Goal: Transaction & Acquisition: Obtain resource

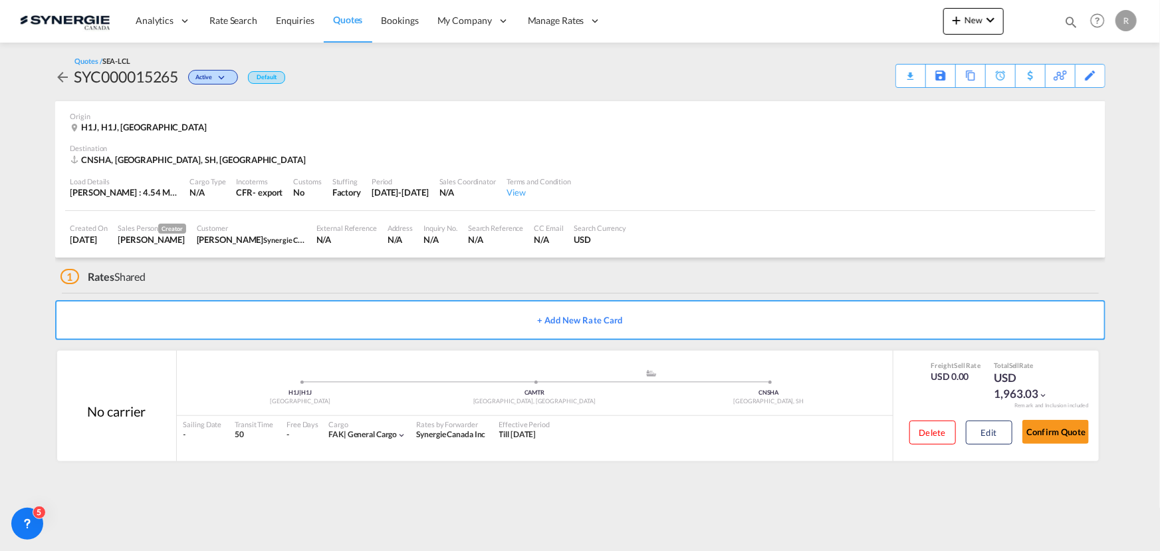
click at [342, 22] on span "Quotes" at bounding box center [347, 19] width 29 height 11
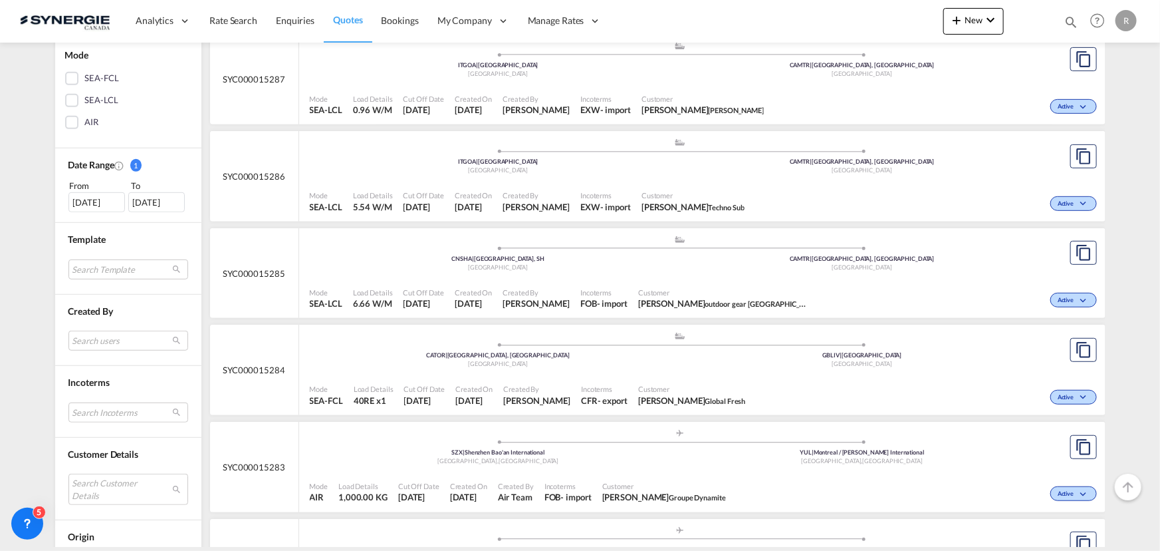
scroll to position [302, 0]
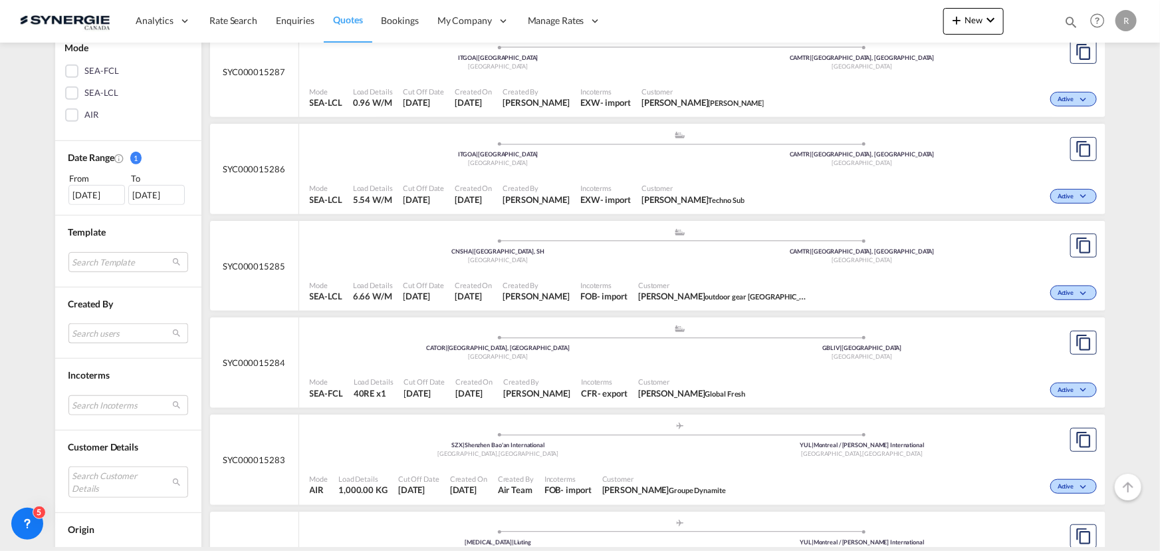
click at [97, 333] on md-select "Search users sugan T sugantha.rajan@freightfy.com raquel Jimenez raquel.jimenez…" at bounding box center [128, 333] width 120 height 20
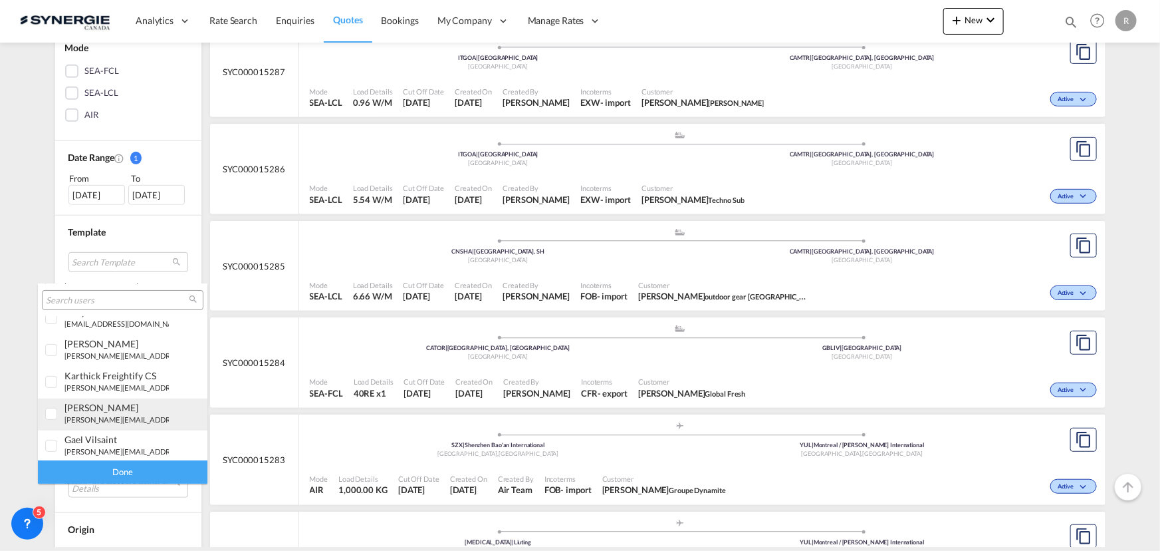
scroll to position [181, 0]
click at [84, 399] on div "rosa Ho" at bounding box center [117, 399] width 104 height 11
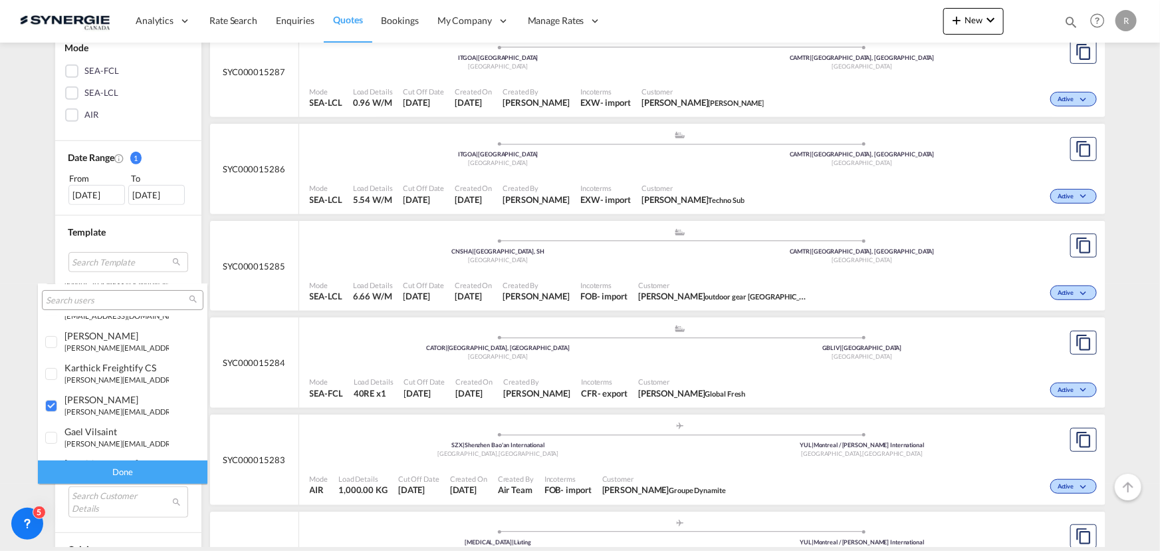
click at [112, 475] on div "Done" at bounding box center [123, 471] width 170 height 23
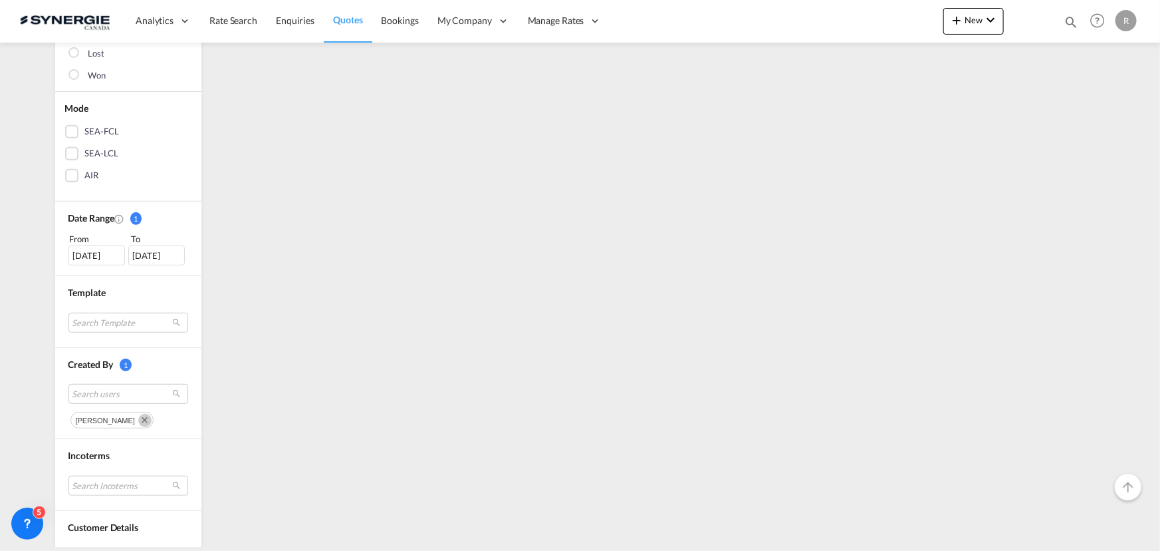
scroll to position [423, 0]
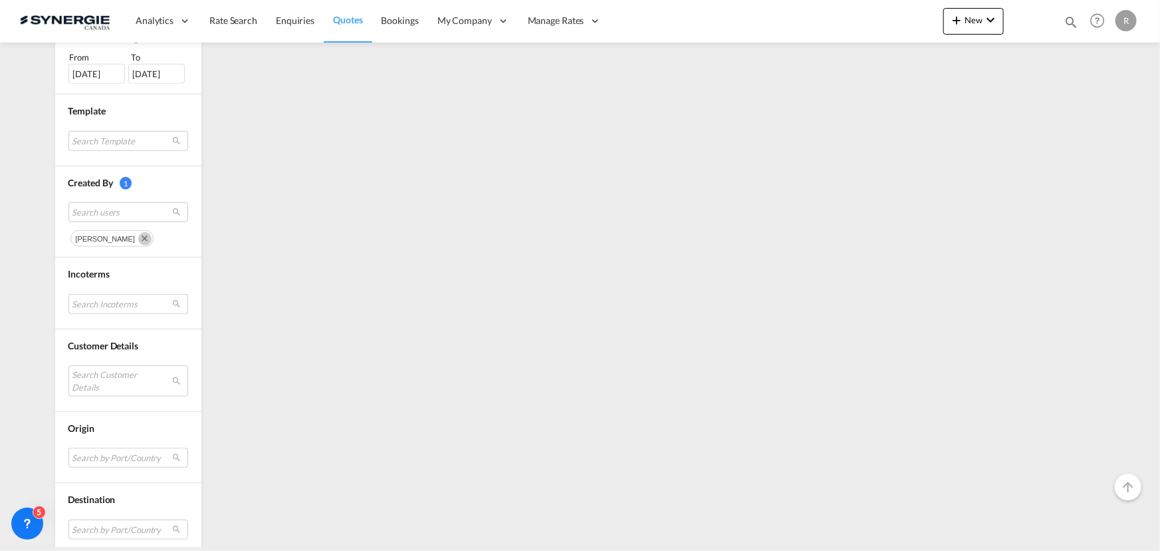
click at [120, 300] on md-select "Search Incoterms FAS-IMPORT free alongside ship CPT-IMPORT carrier paid to DAP-…" at bounding box center [128, 304] width 120 height 20
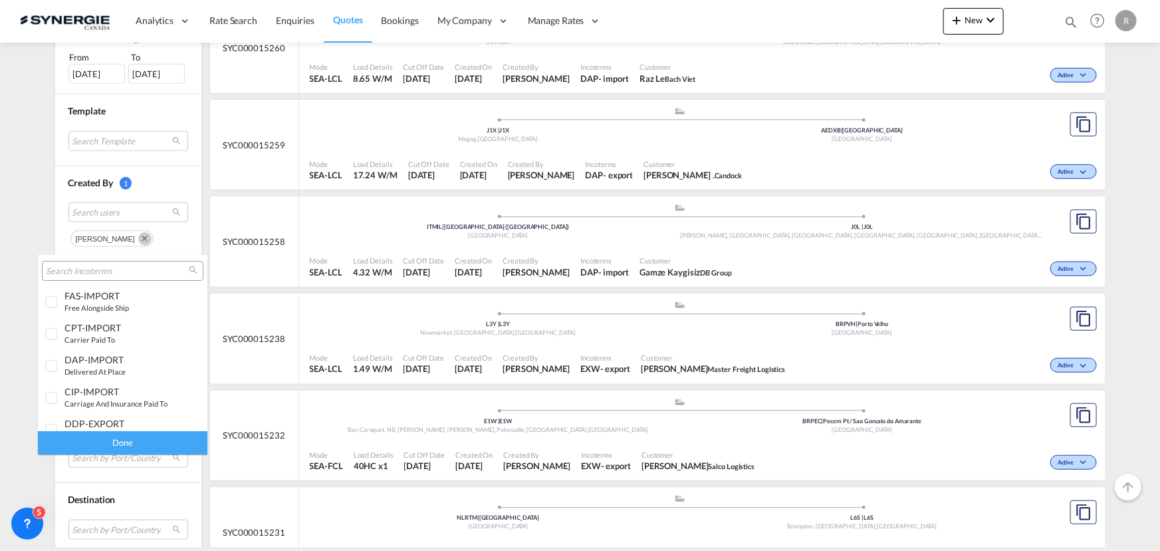
click at [109, 275] on input "search" at bounding box center [117, 271] width 143 height 12
type input "d"
click at [113, 328] on div "D AP" at bounding box center [117, 327] width 104 height 11
click at [150, 446] on div "Done" at bounding box center [123, 442] width 170 height 23
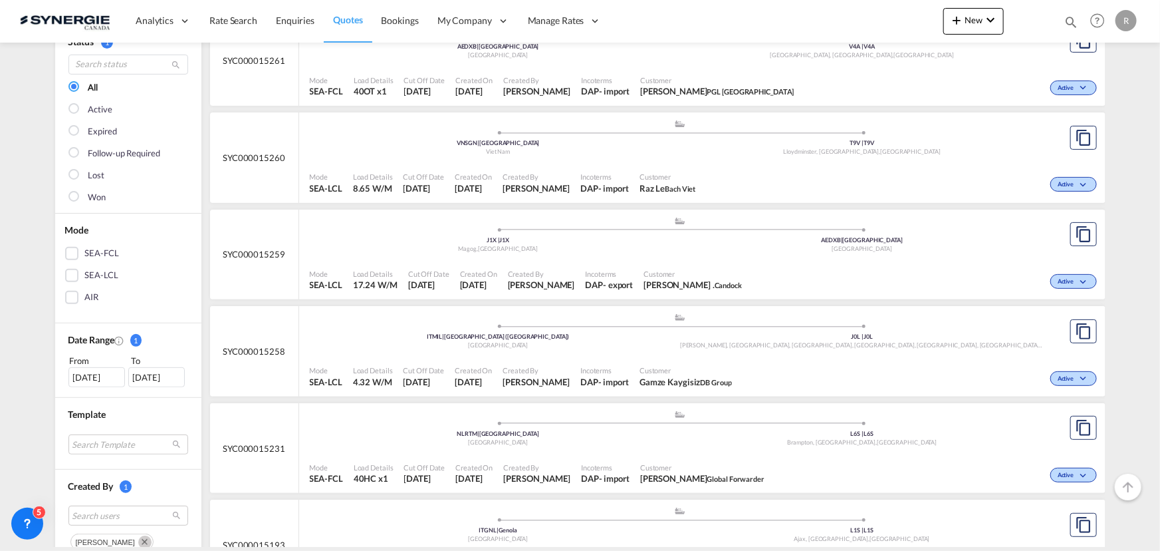
scroll to position [120, 0]
click at [703, 378] on div "Customer Gamze Kaygisiz DB Group" at bounding box center [685, 375] width 103 height 33
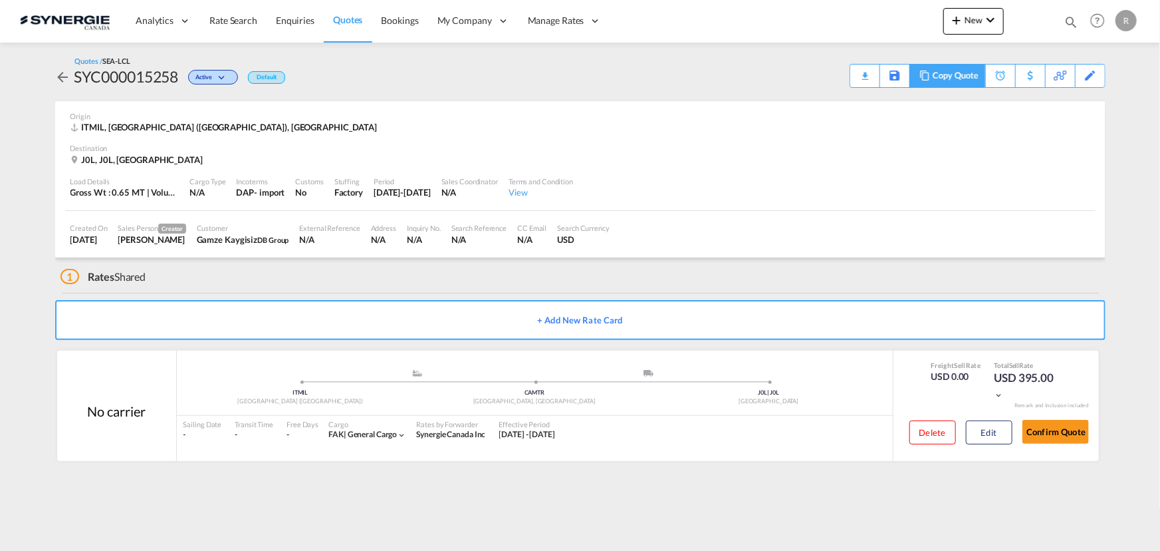
click at [932, 76] on md-icon at bounding box center [925, 75] width 16 height 10
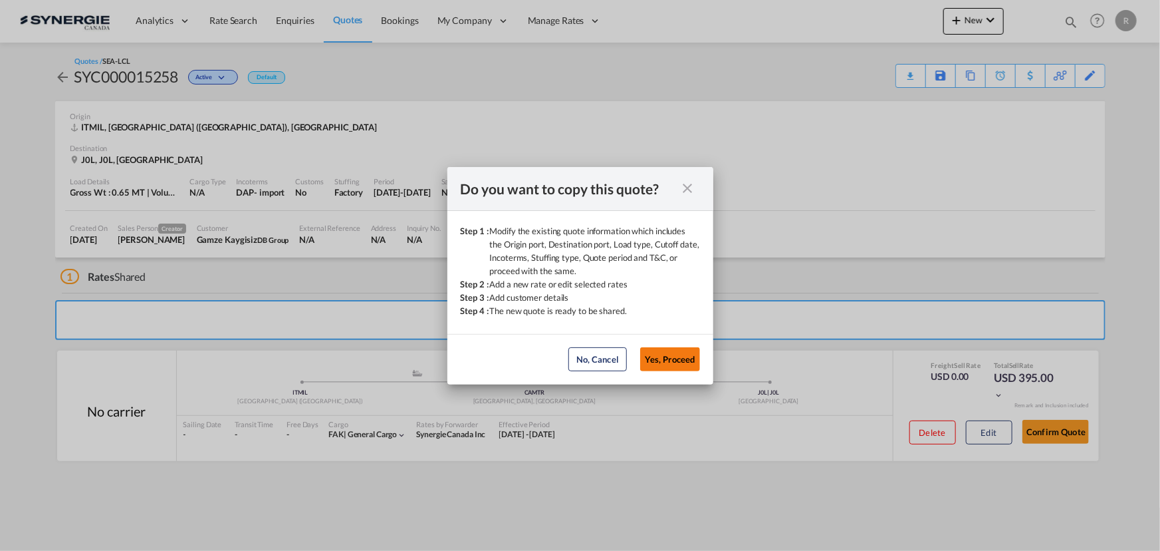
click at [671, 356] on button "Yes, Proceed" at bounding box center [670, 359] width 60 height 24
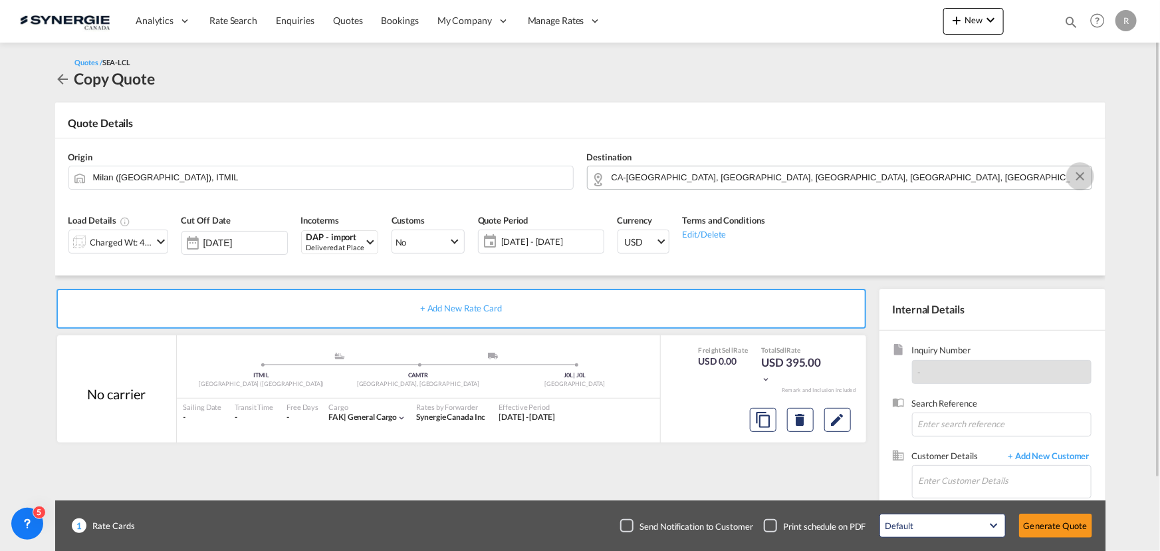
click at [1081, 177] on button "Clear Input" at bounding box center [1081, 176] width 20 height 20
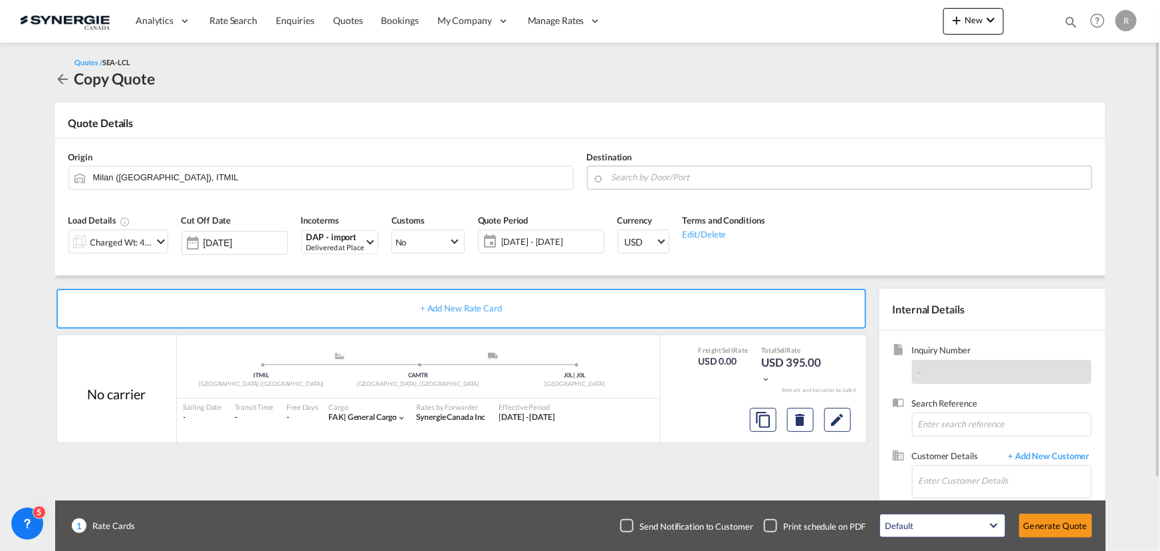
click at [971, 182] on input "Search by Door/Port" at bounding box center [848, 177] width 473 height 23
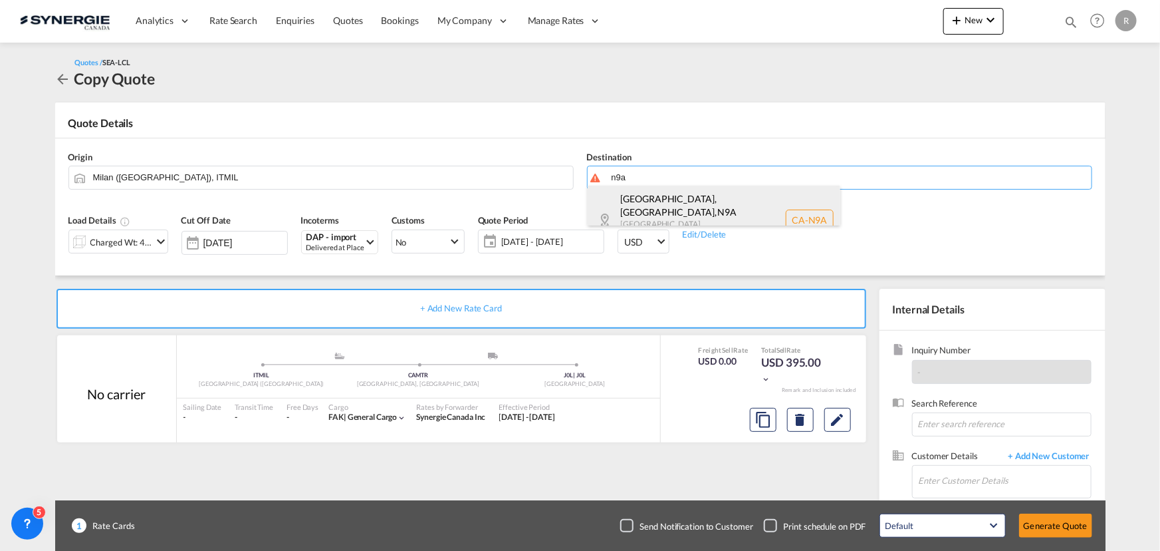
click at [655, 201] on div "[GEOGRAPHIC_DATA], [GEOGRAPHIC_DATA] , N9A [GEOGRAPHIC_DATA] [GEOGRAPHIC_DATA] …" at bounding box center [714, 220] width 253 height 68
type input "CA-N9A, [GEOGRAPHIC_DATA], [GEOGRAPHIC_DATA], [GEOGRAPHIC_DATA]"
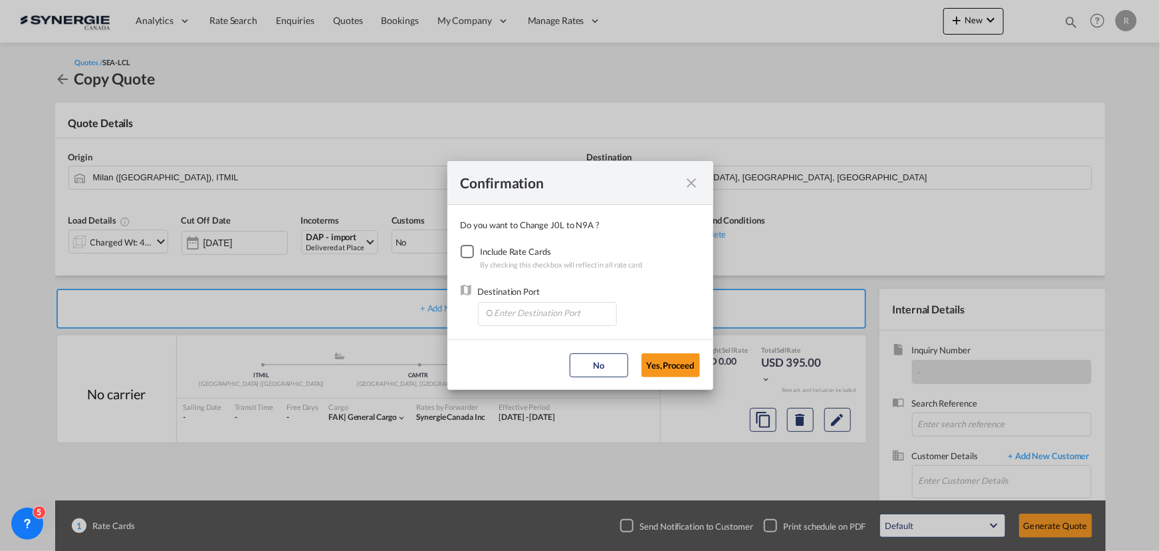
click at [472, 255] on div "Checkbox No Ink" at bounding box center [467, 251] width 13 height 13
click at [545, 311] on input "Enter Destination Port" at bounding box center [551, 313] width 132 height 20
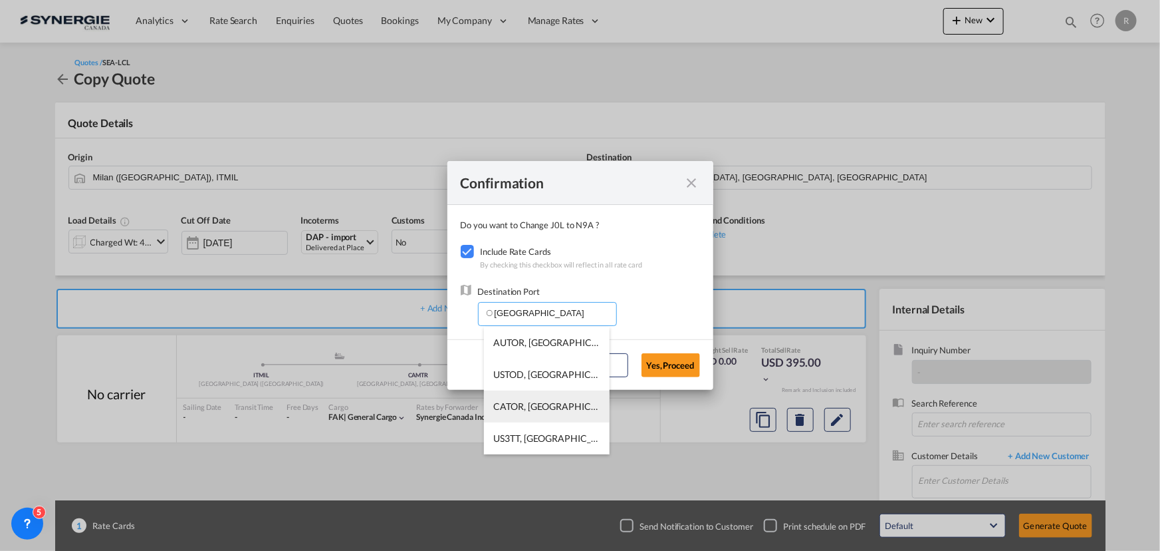
click at [531, 405] on span "CATOR, [GEOGRAPHIC_DATA], [GEOGRAPHIC_DATA], [GEOGRAPHIC_DATA], [GEOGRAPHIC_DAT…" at bounding box center [753, 405] width 519 height 11
type input "CATOR, [GEOGRAPHIC_DATA], [GEOGRAPHIC_DATA], [GEOGRAPHIC_DATA], [GEOGRAPHIC_DAT…"
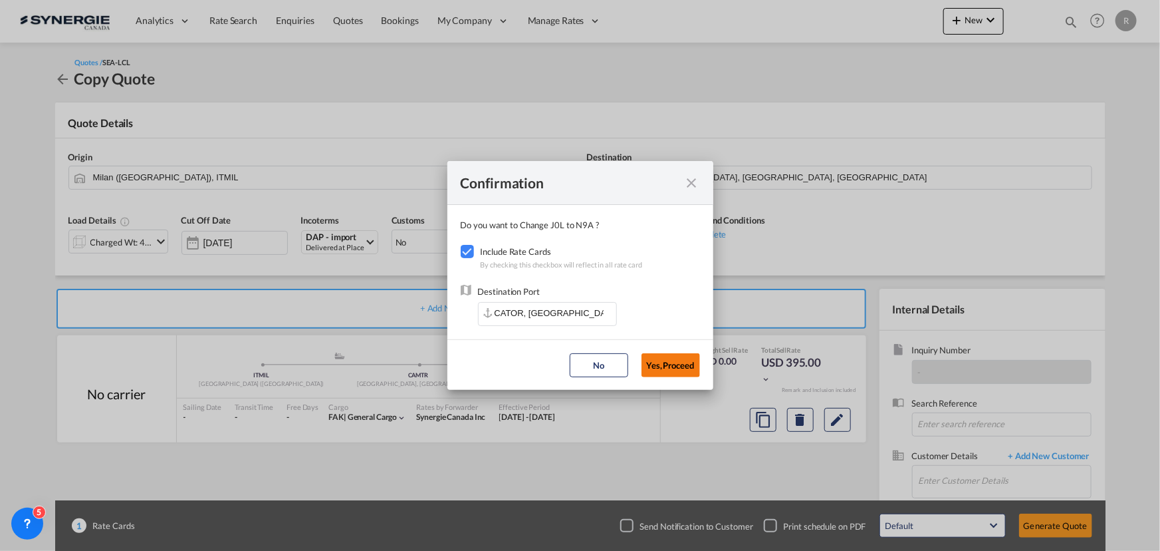
click at [680, 366] on button "Yes,Proceed" at bounding box center [671, 365] width 59 height 24
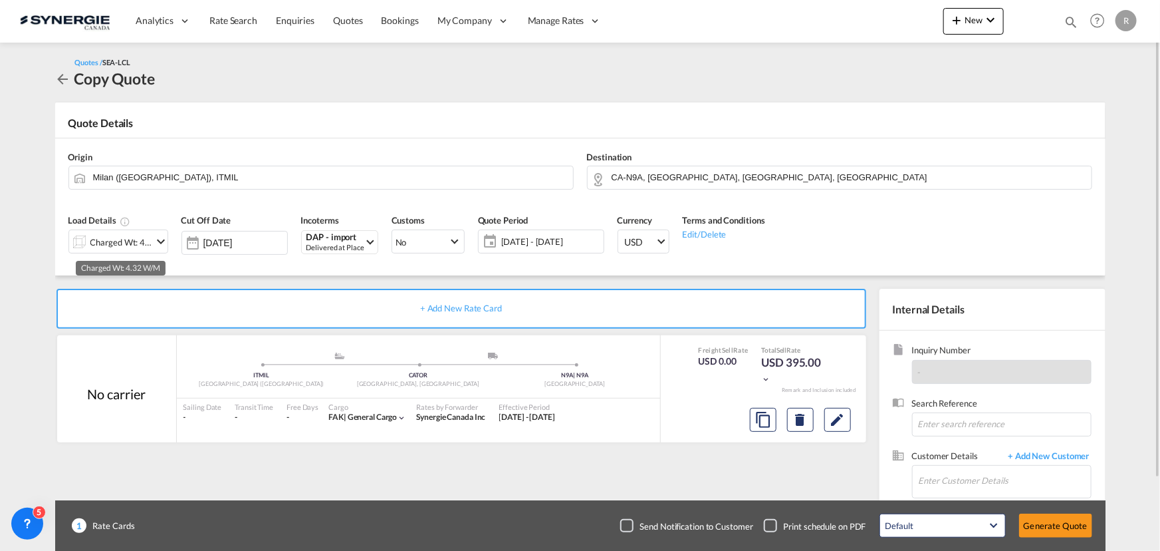
click at [142, 241] on div "Charged Wt: 4.32 W/M" at bounding box center [121, 242] width 63 height 19
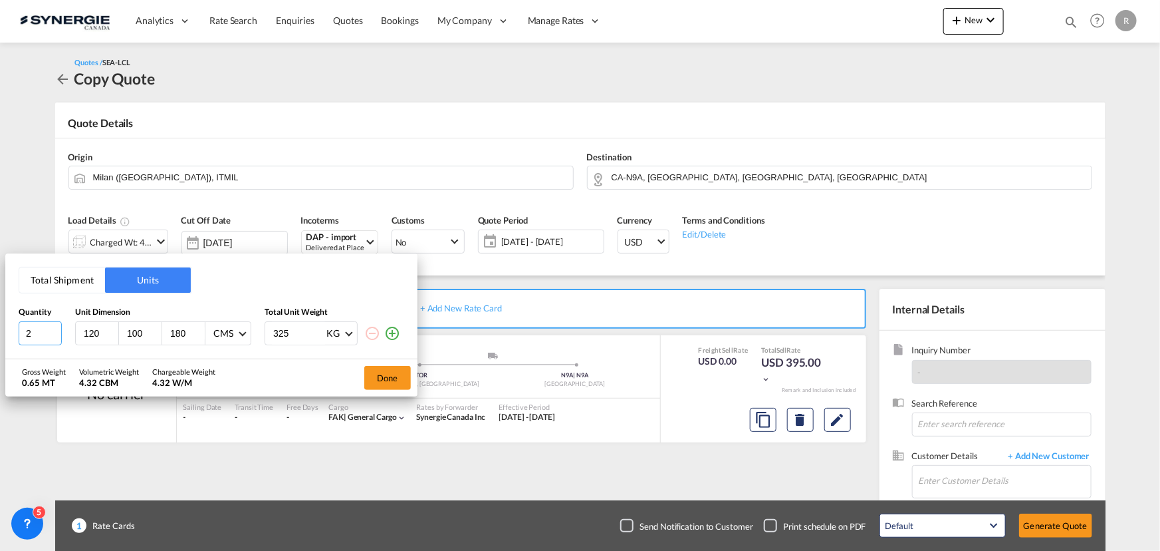
drag, startPoint x: 41, startPoint y: 330, endPoint x: -44, endPoint y: 326, distance: 85.2
click at [0, 326] on html "Analytics Reports Dashboard Rate Search Enquiries Quotes" at bounding box center [580, 275] width 1160 height 551
drag, startPoint x: 39, startPoint y: 333, endPoint x: -7, endPoint y: 324, distance: 46.0
click at [0, 324] on html "Analytics Reports Dashboard Rate Search Enquiries Quotes" at bounding box center [580, 275] width 1160 height 551
type input "5"
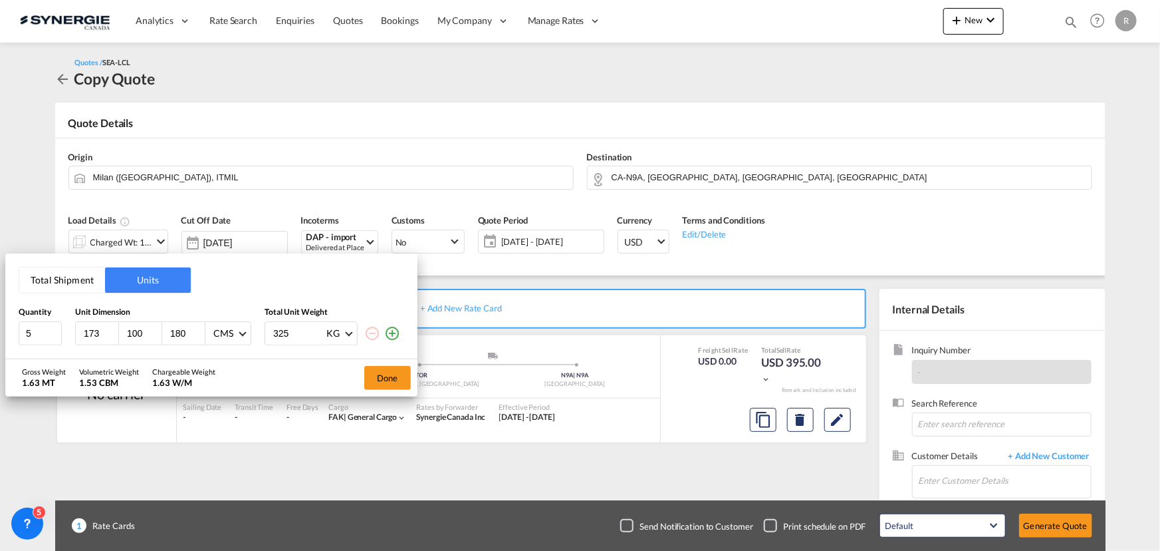
type input "173"
type input "142"
type input "67"
drag, startPoint x: 299, startPoint y: 336, endPoint x: 228, endPoint y: 323, distance: 71.7
click at [228, 323] on div "5 173 142 67 CMS CMS Inches 325 KG KG LB" at bounding box center [212, 333] width 386 height 24
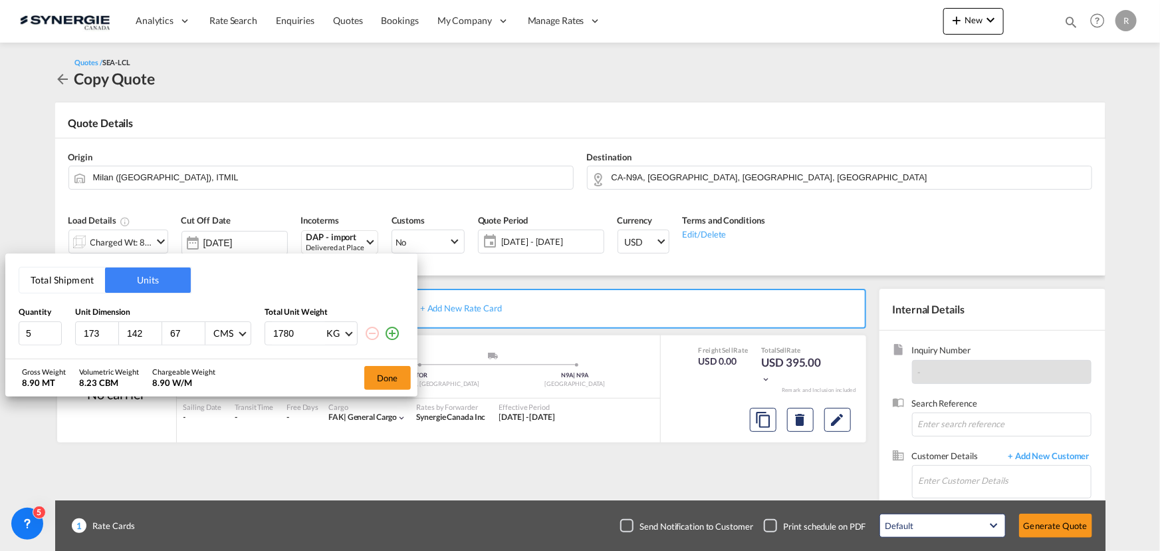
type input "1780"
click at [390, 333] on md-icon "icon-plus-circle-outline" at bounding box center [392, 333] width 16 height 16
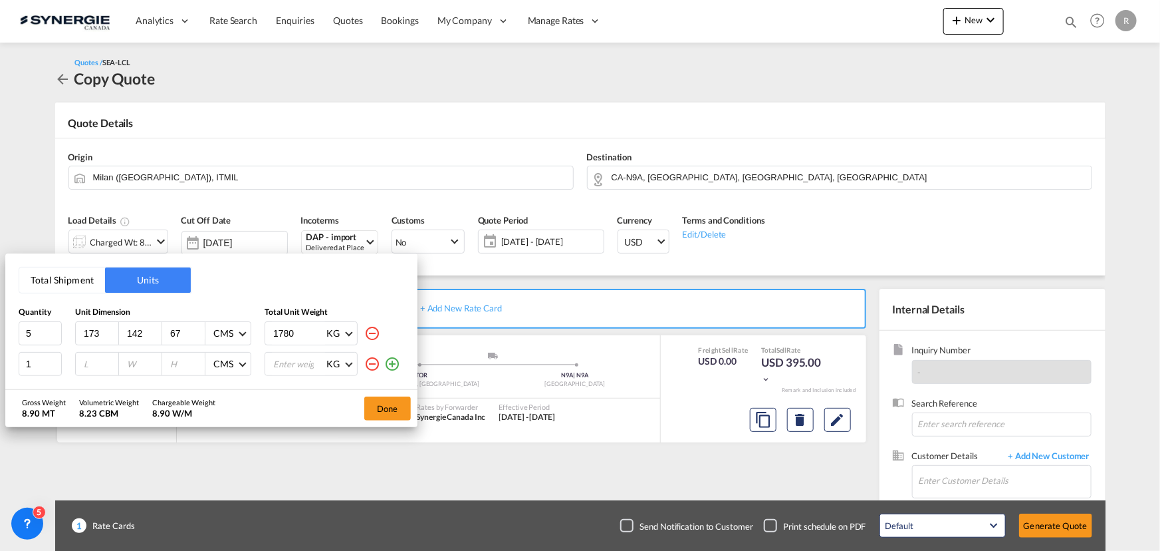
click at [94, 365] on input "number" at bounding box center [100, 364] width 36 height 12
type input "121"
type input "67"
click at [292, 368] on input "number" at bounding box center [298, 363] width 53 height 23
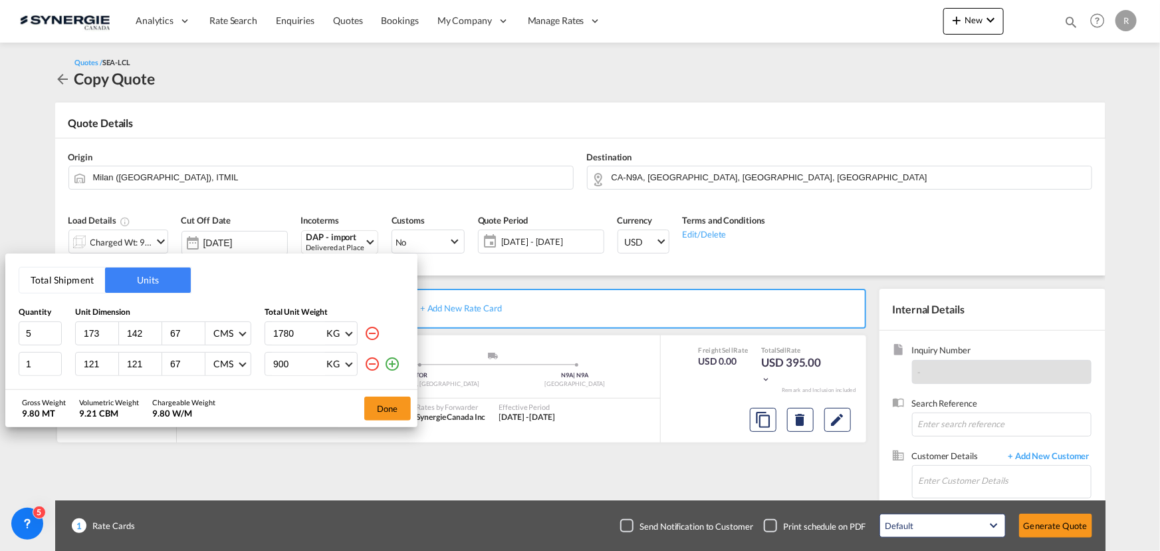
type input "900"
click at [396, 368] on md-icon "icon-plus-circle-outline" at bounding box center [392, 364] width 16 height 16
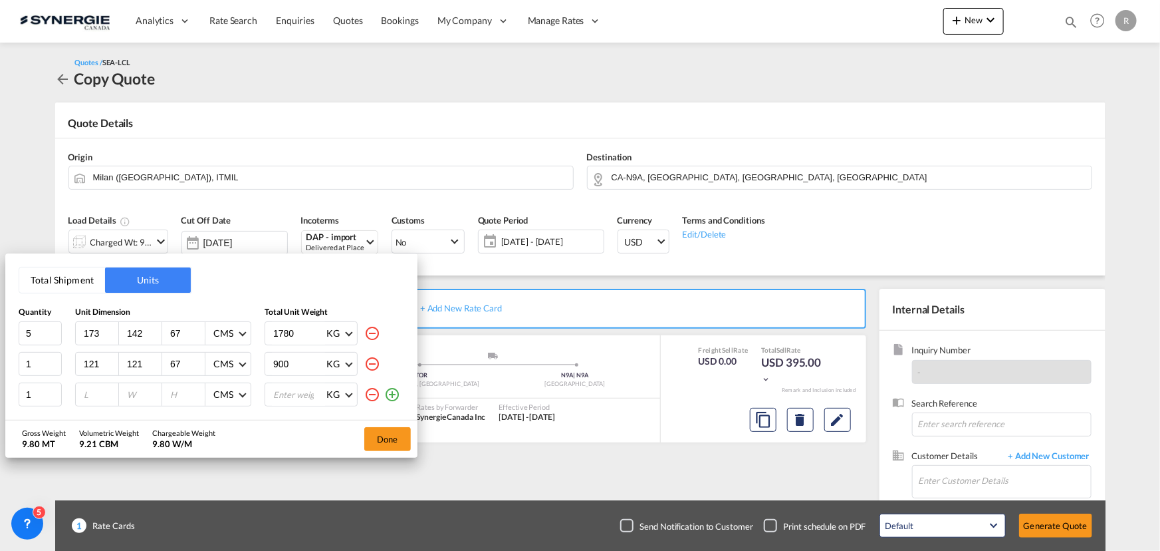
click at [92, 390] on input "number" at bounding box center [100, 394] width 36 height 12
type input "173"
type input "123"
type input "67"
type input "1100"
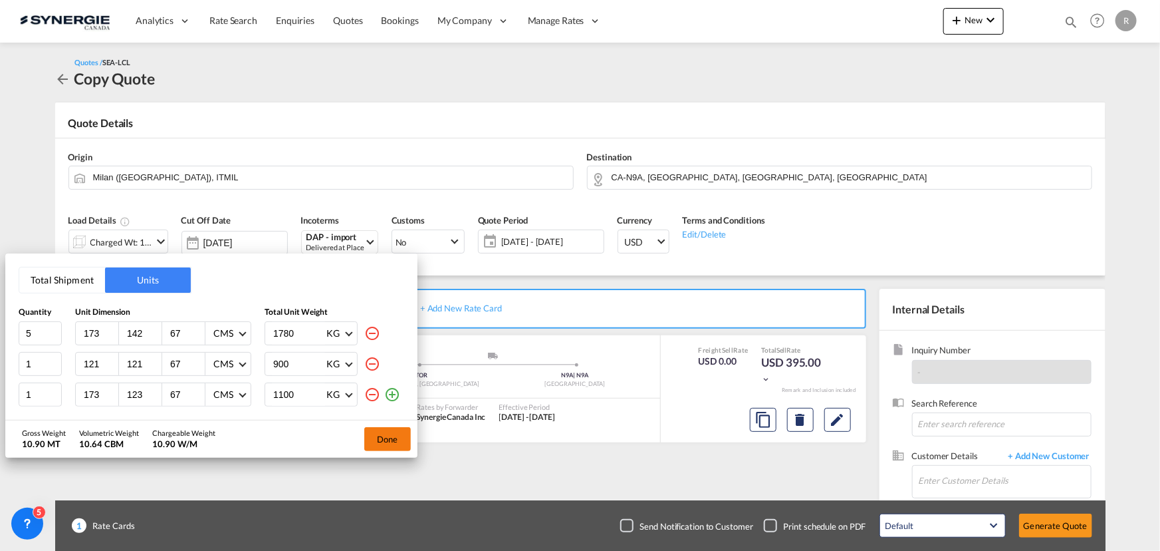
click at [386, 432] on button "Done" at bounding box center [387, 439] width 47 height 24
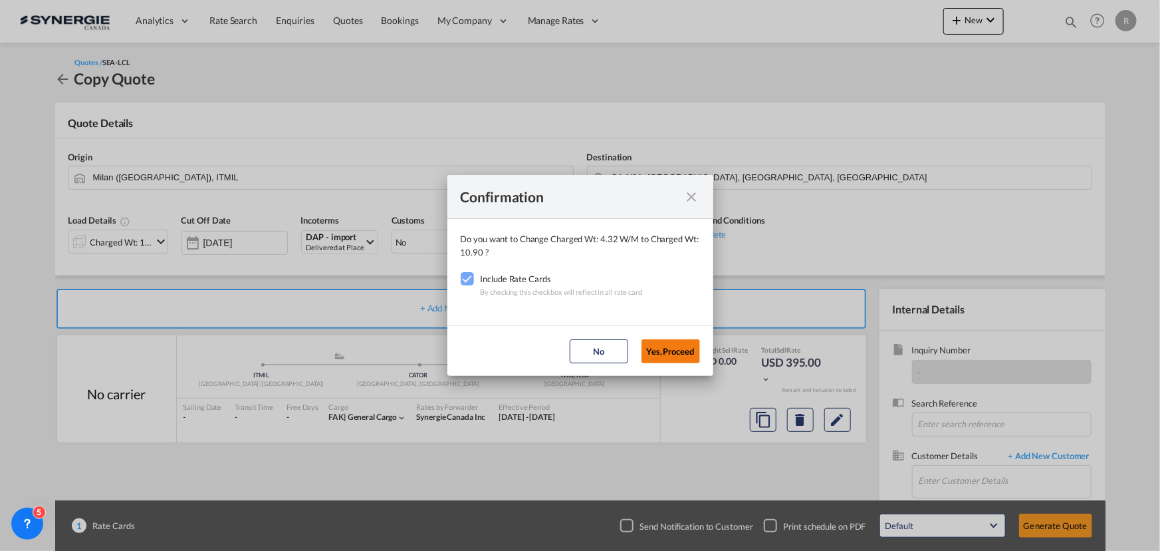
click at [672, 346] on button "Yes,Proceed" at bounding box center [671, 351] width 59 height 24
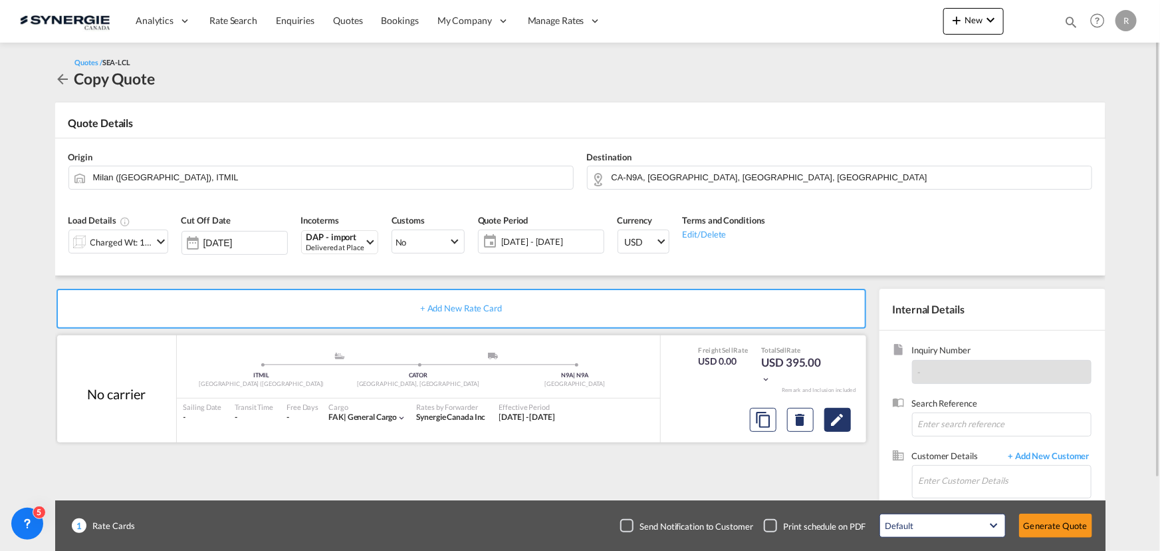
click at [837, 422] on md-icon "Edit" at bounding box center [838, 420] width 16 height 16
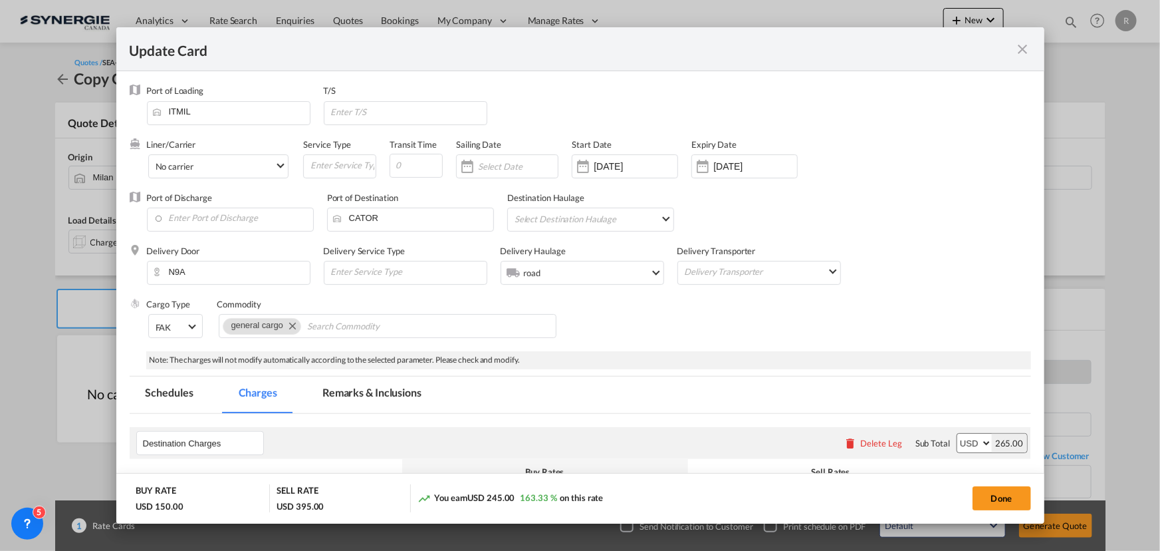
select select "flat"
select select "per_pallet"
select select "per_shipment"
select select "per_bl"
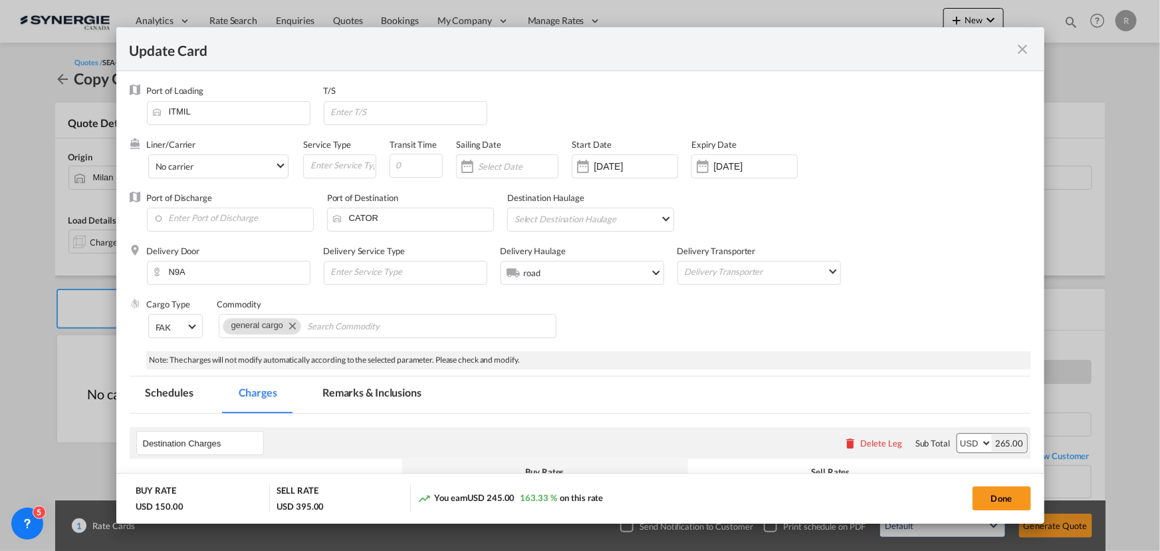
select select "per_bl"
select select "per_shipment"
click at [380, 391] on md-tab-item "Remarks & Inclusions" at bounding box center [372, 394] width 131 height 37
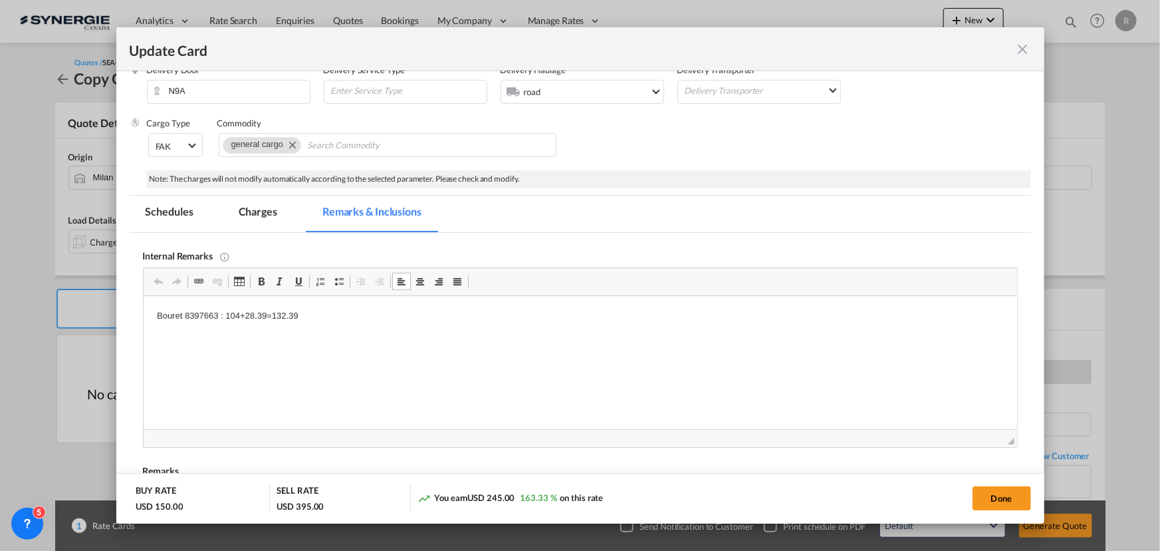
drag, startPoint x: 156, startPoint y: 317, endPoint x: 297, endPoint y: 320, distance: 141.0
drag, startPoint x: 156, startPoint y: 315, endPoint x: 355, endPoint y: 323, distance: 199.6
click at [355, 323] on html "Bouret 8397663 : 104+28.39=132.39" at bounding box center [580, 316] width 874 height 41
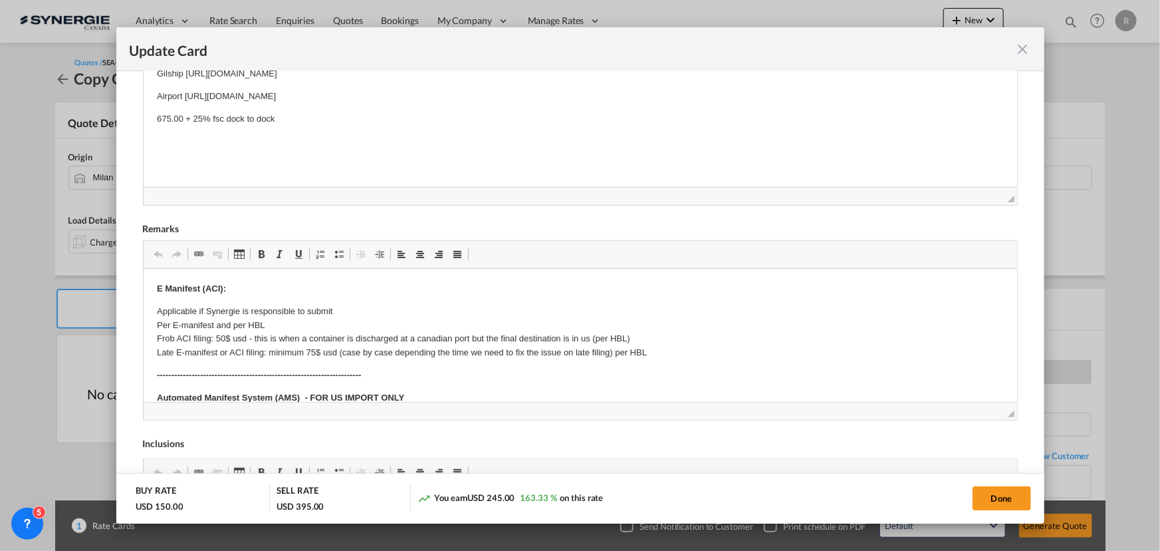
scroll to position [420, 0]
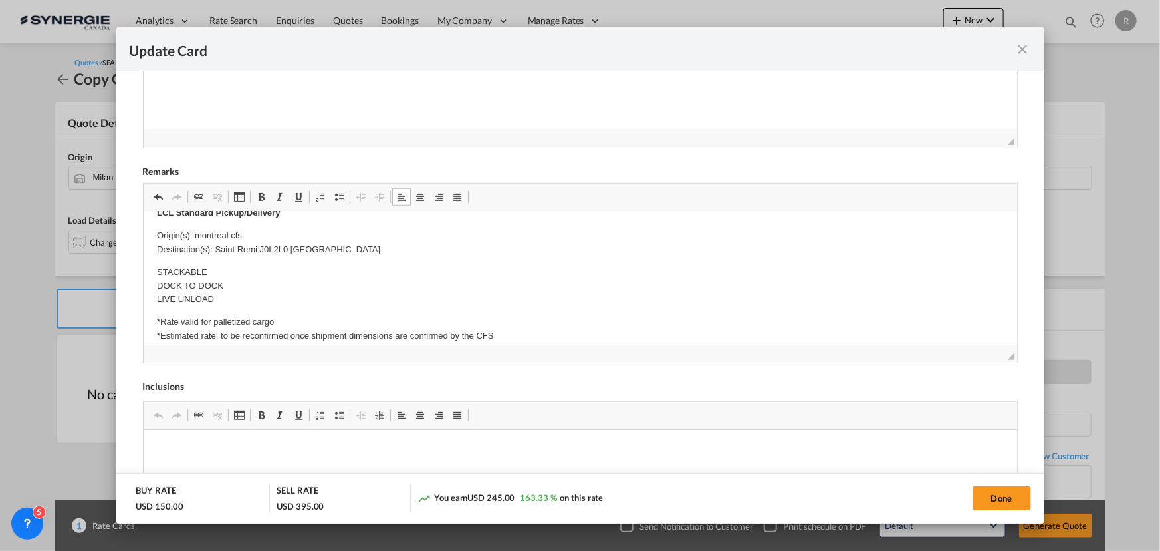
scroll to position [483, 0]
drag, startPoint x: 215, startPoint y: 247, endPoint x: 346, endPoint y: 248, distance: 131.0
click at [346, 247] on p "Origin(s): montreal cfs Destination(s): [GEOGRAPHIC_DATA] J0L2L0 [GEOGRAPHIC_DA…" at bounding box center [579, 243] width 847 height 28
drag, startPoint x: 192, startPoint y: 234, endPoint x: 263, endPoint y: 234, distance: 71.2
click at [263, 234] on p "Origin(s): montreal cfs Destination(s): [GEOGRAPHIC_DATA] N9A 6J3, [GEOGRAPHIC_…" at bounding box center [579, 243] width 847 height 28
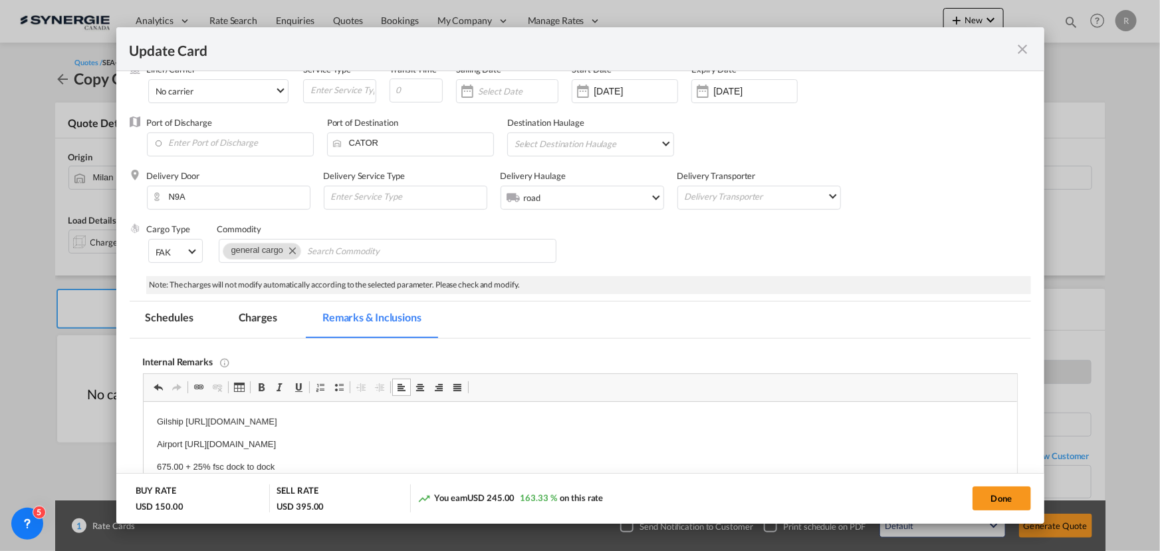
scroll to position [57, 0]
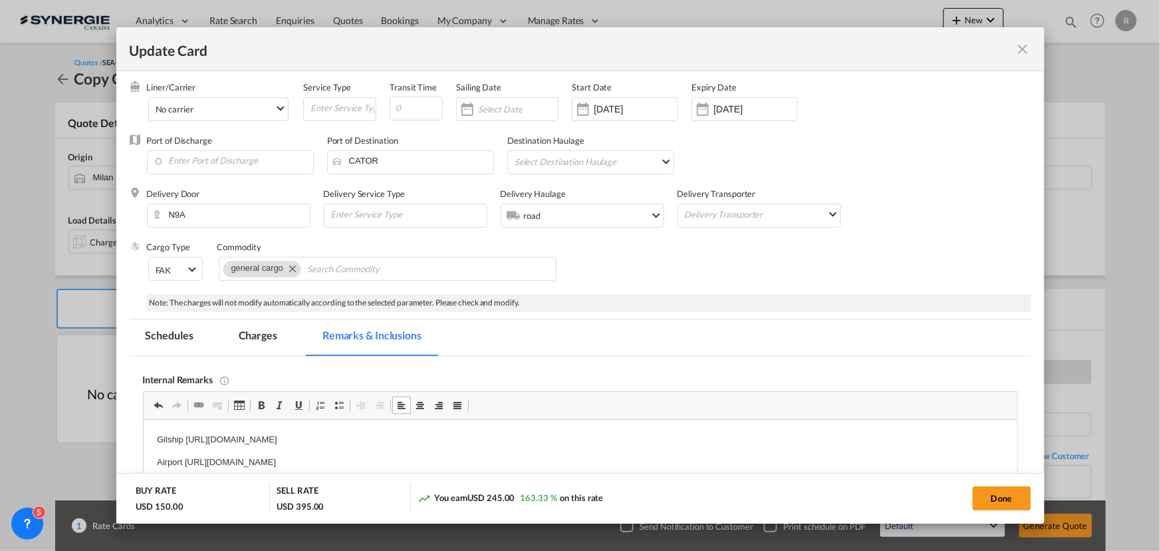
click at [254, 331] on md-tab-item "Charges" at bounding box center [258, 337] width 70 height 37
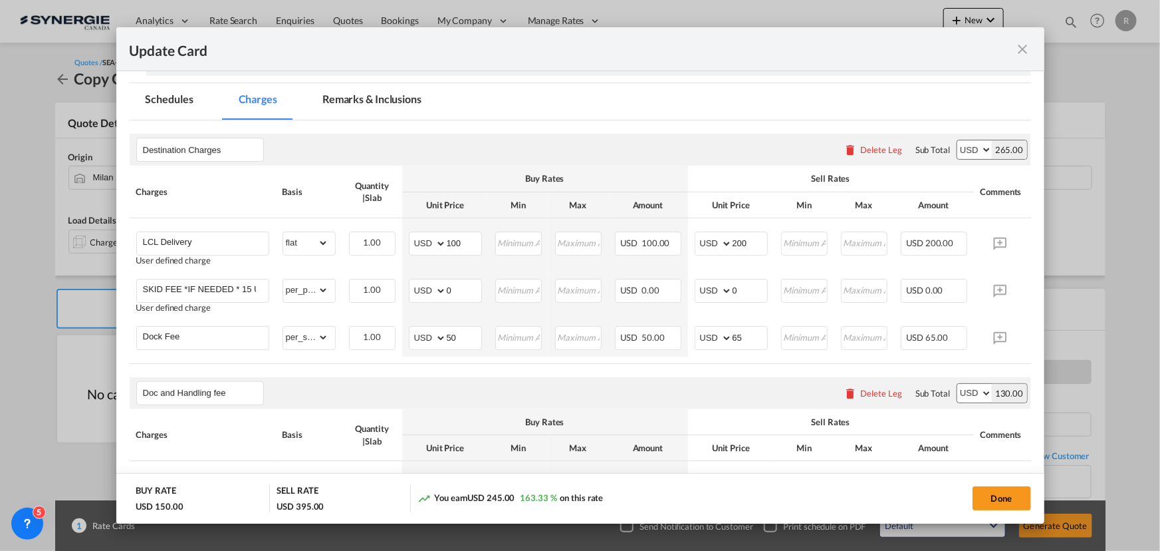
scroll to position [359, 0]
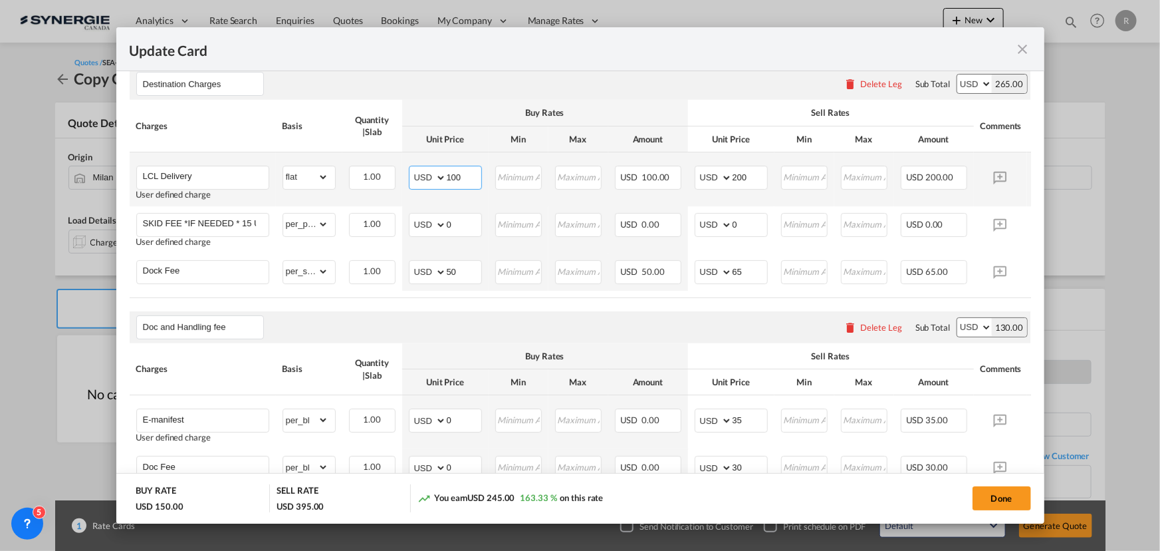
drag, startPoint x: 475, startPoint y: 174, endPoint x: 423, endPoint y: 169, distance: 52.7
click at [423, 169] on md-input-container "AED AFN ALL AMD ANG AOA ARS AUD AWG AZN BAM BBD BDT BGN BHD BIF BMD BND BOB BRL…" at bounding box center [445, 178] width 73 height 24
type input "640"
drag, startPoint x: 751, startPoint y: 173, endPoint x: 674, endPoint y: 155, distance: 79.8
click at [674, 155] on tr "LCL Delivery User defined charge Please Enter Already Exists gross_weight volum…" at bounding box center [601, 179] width 942 height 54
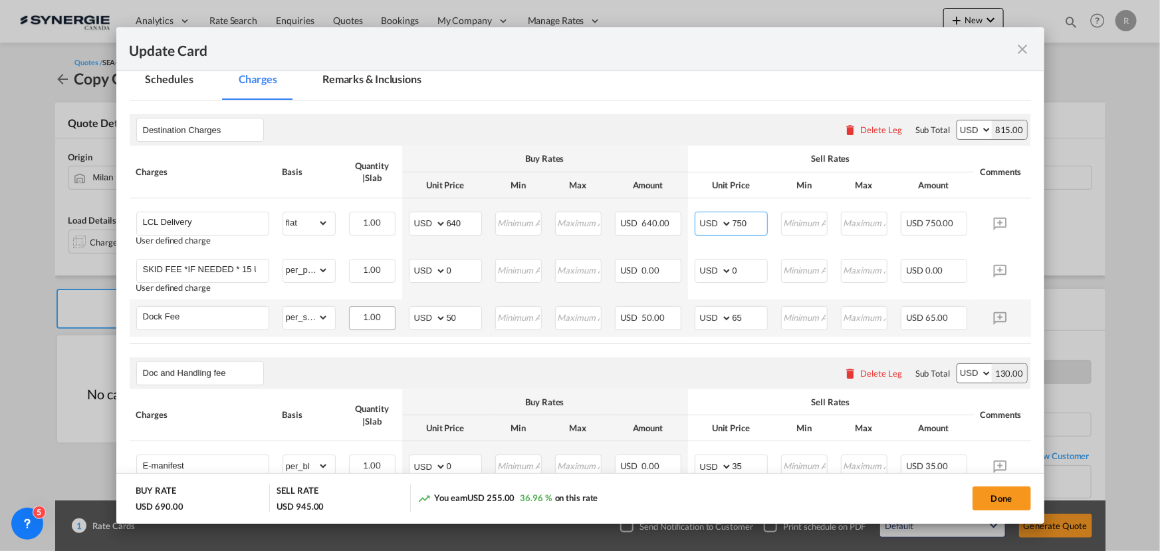
scroll to position [299, 0]
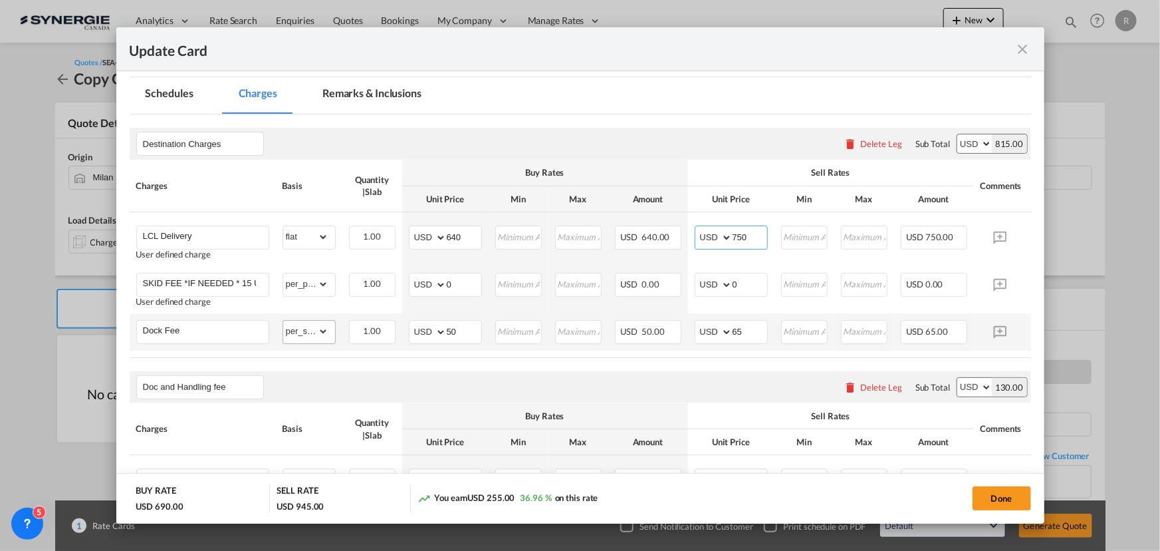
type input "750"
click at [324, 338] on select "gross_weight volumetric_weight per_shipment per_bl per_km per_hawb per_kg flat …" at bounding box center [305, 331] width 45 height 21
click at [283, 321] on select "gross_weight volumetric_weight per_shipment per_bl per_km per_hawb per_kg flat …" at bounding box center [305, 331] width 45 height 21
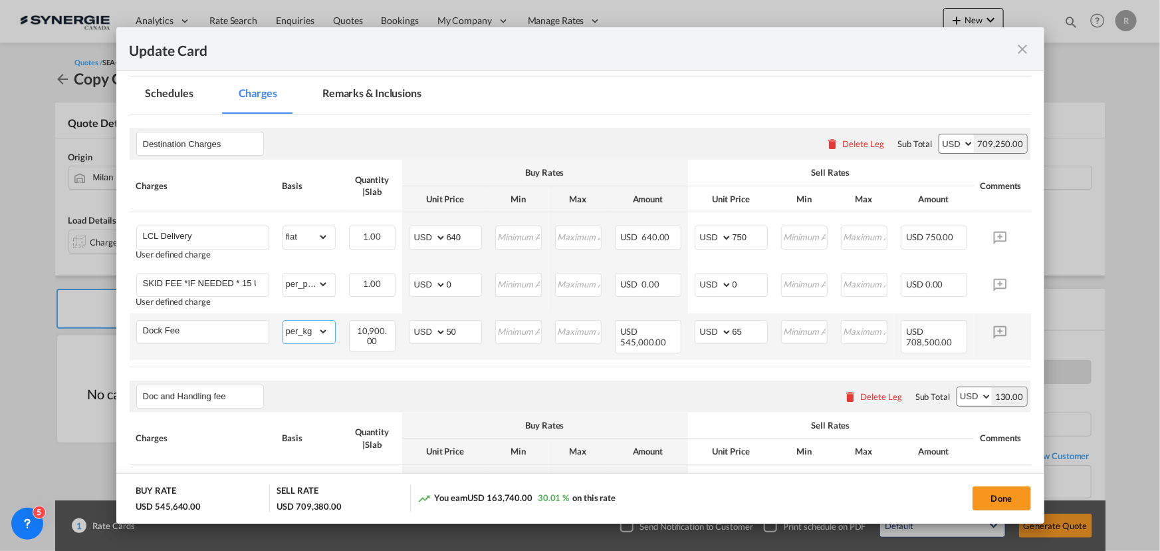
click at [322, 338] on select "gross_weight volumetric_weight per_shipment per_bl per_km per_hawb per_kg flat …" at bounding box center [305, 331] width 45 height 21
click at [283, 321] on select "gross_weight volumetric_weight per_shipment per_bl per_km per_hawb per_kg flat …" at bounding box center [305, 331] width 45 height 21
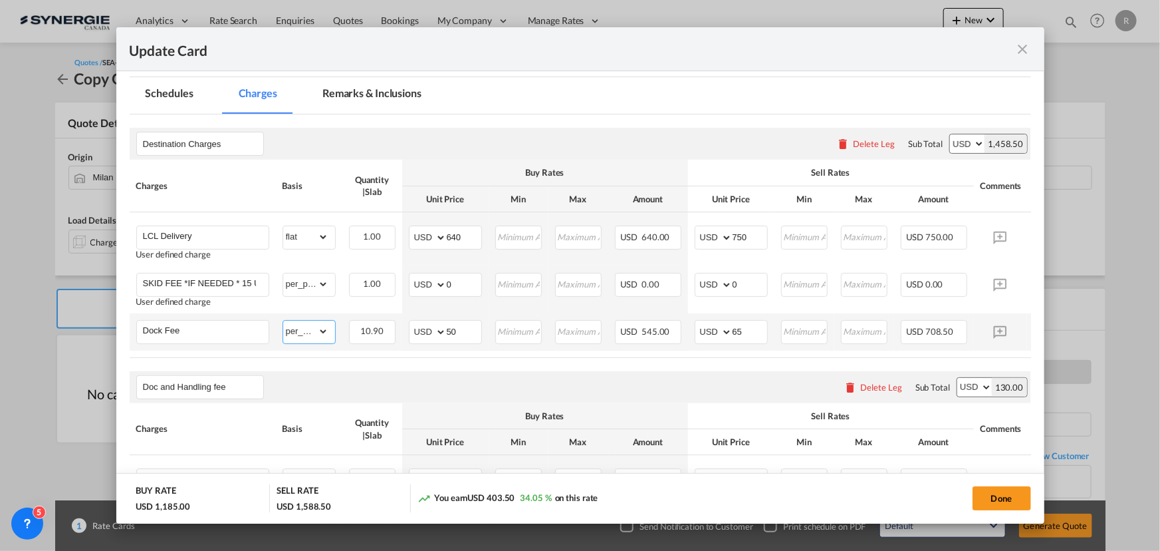
click at [309, 333] on select "gross_weight volumetric_weight per_shipment per_bl per_km per_hawb per_kg flat …" at bounding box center [305, 331] width 45 height 21
click at [283, 321] on select "gross_weight volumetric_weight per_shipment per_bl per_km per_hawb per_kg flat …" at bounding box center [305, 331] width 45 height 21
click at [317, 336] on select "gross_weight volumetric_weight per_shipment per_bl per_km per_hawb per_kg flat …" at bounding box center [305, 331] width 45 height 21
select select "per_kg"
click at [283, 321] on select "gross_weight volumetric_weight per_shipment per_bl per_km per_hawb per_kg flat …" at bounding box center [305, 331] width 45 height 21
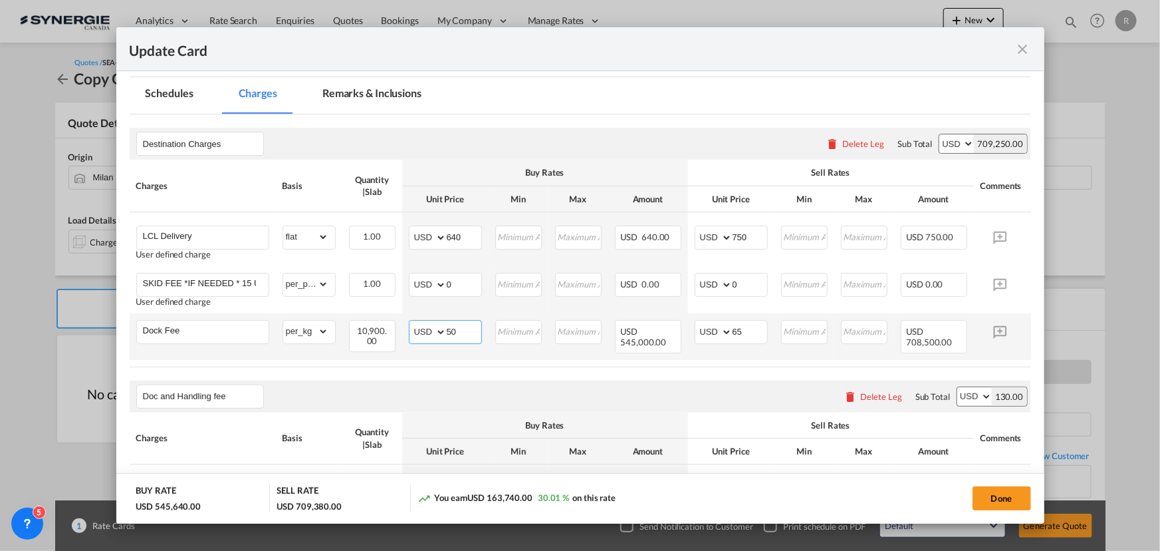
drag, startPoint x: 461, startPoint y: 330, endPoint x: 406, endPoint y: 322, distance: 56.5
click at [406, 322] on td "AED AFN ALL AMD ANG AOA ARS AUD AWG AZN BAM BBD BDT BGN BHD BIF BMD BND BOB BRL…" at bounding box center [445, 336] width 86 height 47
type input "0.015"
click at [527, 329] on input "Update CardPort of ..." at bounding box center [519, 331] width 45 height 20
click at [794, 330] on input "Update CardPort of ..." at bounding box center [805, 331] width 45 height 20
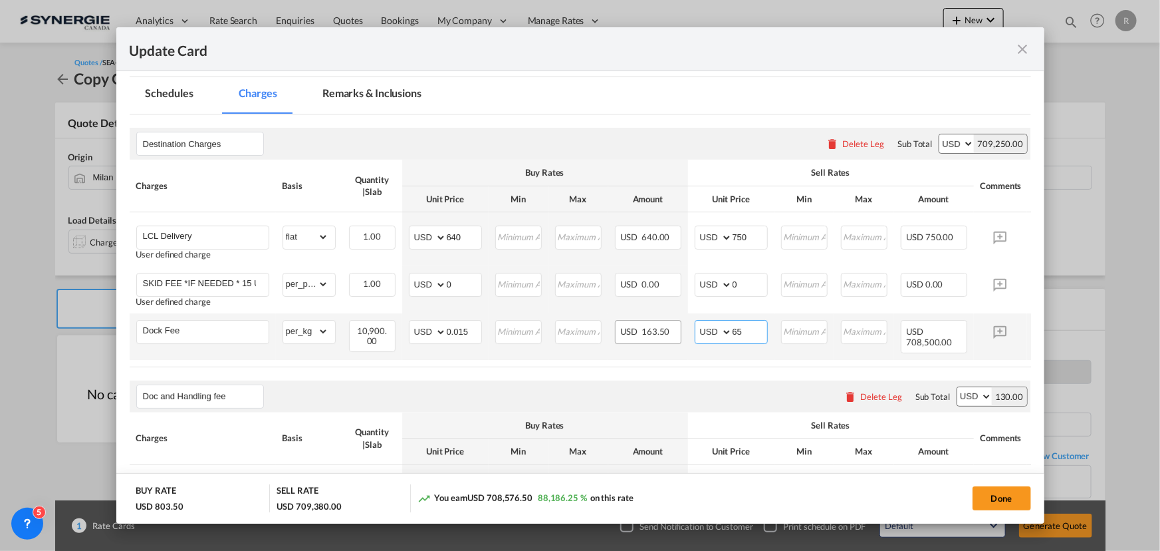
drag, startPoint x: 749, startPoint y: 332, endPoint x: 646, endPoint y: 321, distance: 103.6
click at [646, 321] on tr "Dock Fee Please Enter Already Exists gross_weight volumetric_weight per_shipmen…" at bounding box center [601, 336] width 942 height 47
type input "0.019"
click at [669, 356] on td "USD 163.50" at bounding box center [648, 335] width 80 height 45
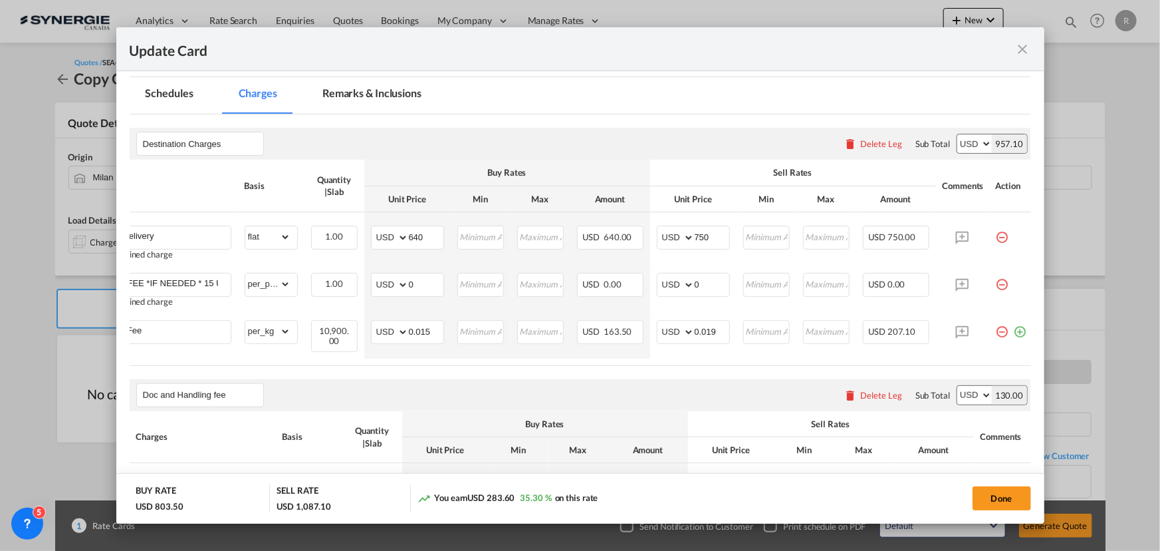
scroll to position [0, 49]
drag, startPoint x: 971, startPoint y: 364, endPoint x: 1021, endPoint y: 363, distance: 49.9
click at [1021, 363] on table "Charges Basis Quantity | Slab Buy Rates Sell Rates Comments Action Unit Price M…" at bounding box center [560, 262] width 942 height 205
click at [1011, 333] on md-icon "icon-plus-circle-outline green-400-fg" at bounding box center [1017, 326] width 13 height 13
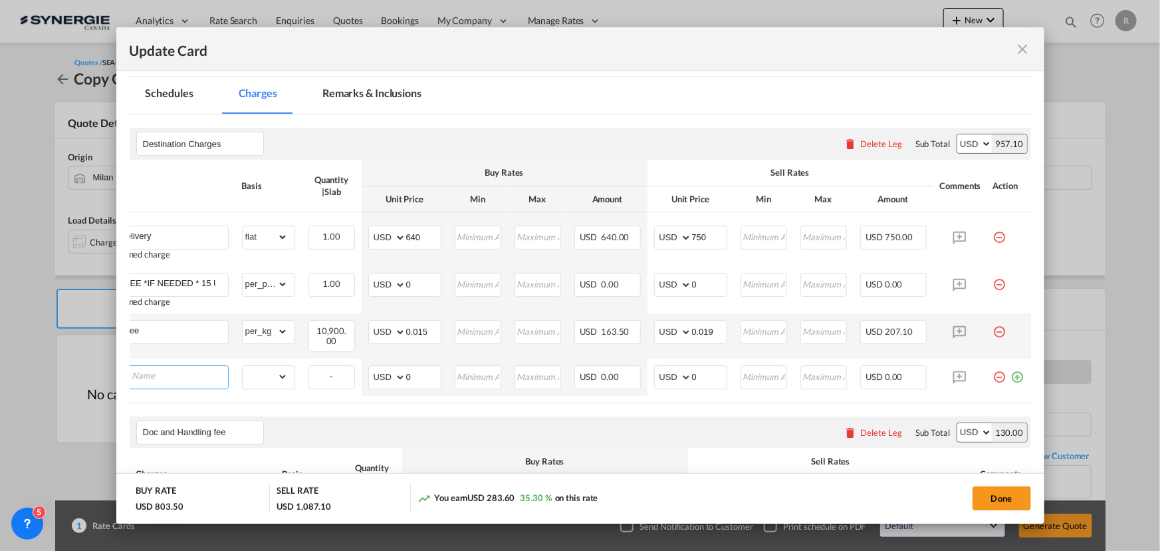
scroll to position [0, 13]
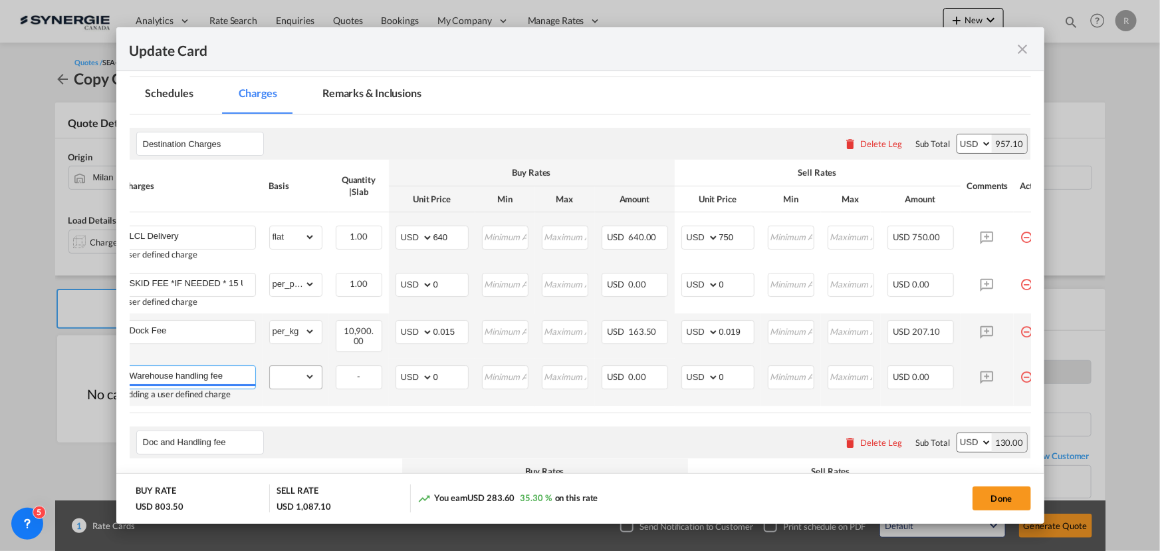
type input "Warehouse handling fee"
click at [282, 384] on select "gross_weight volumetric_weight per_shipment per_bl per_km per_hawb per_kg flat …" at bounding box center [292, 376] width 45 height 21
select select "per_shipment"
click at [270, 366] on select "gross_weight volumetric_weight per_shipment per_bl per_km per_hawb per_kg flat …" at bounding box center [292, 376] width 45 height 21
drag, startPoint x: 448, startPoint y: 377, endPoint x: 352, endPoint y: 351, distance: 99.2
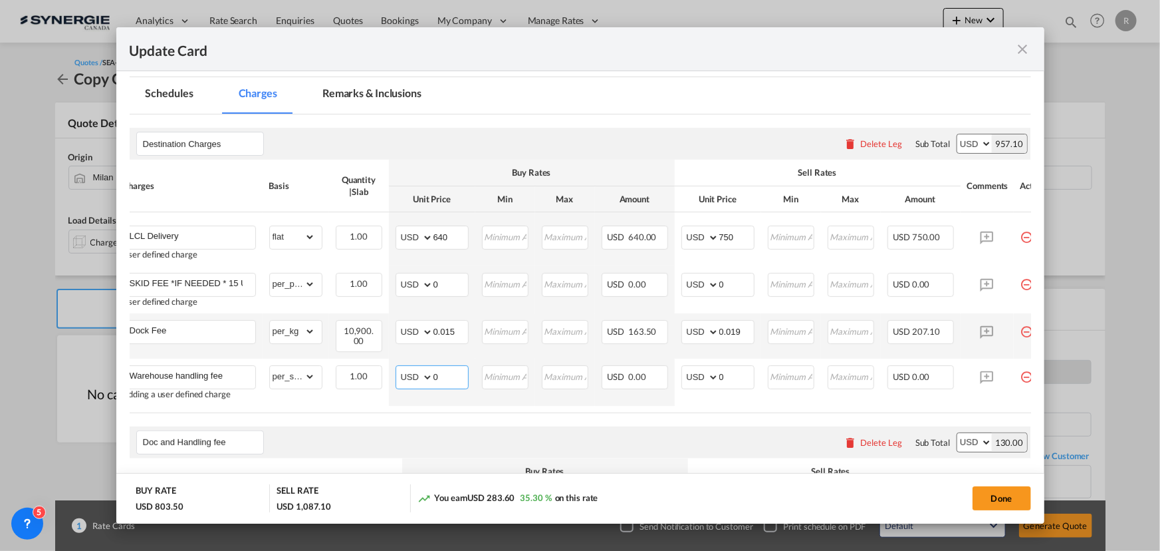
click at [352, 351] on tbody "LCL Delivery User defined charge Please Enter Already Exists gross_weight volum…" at bounding box center [587, 309] width 942 height 194
type input "30"
drag, startPoint x: 741, startPoint y: 377, endPoint x: 685, endPoint y: 373, distance: 56.7
click at [685, 373] on md-input-container "AED AFN ALL AMD ANG AOA ARS AUD AWG AZN BAM BBD BDT BGN BHD BIF BMD BND BOB BRL…" at bounding box center [718, 377] width 73 height 24
type input "35"
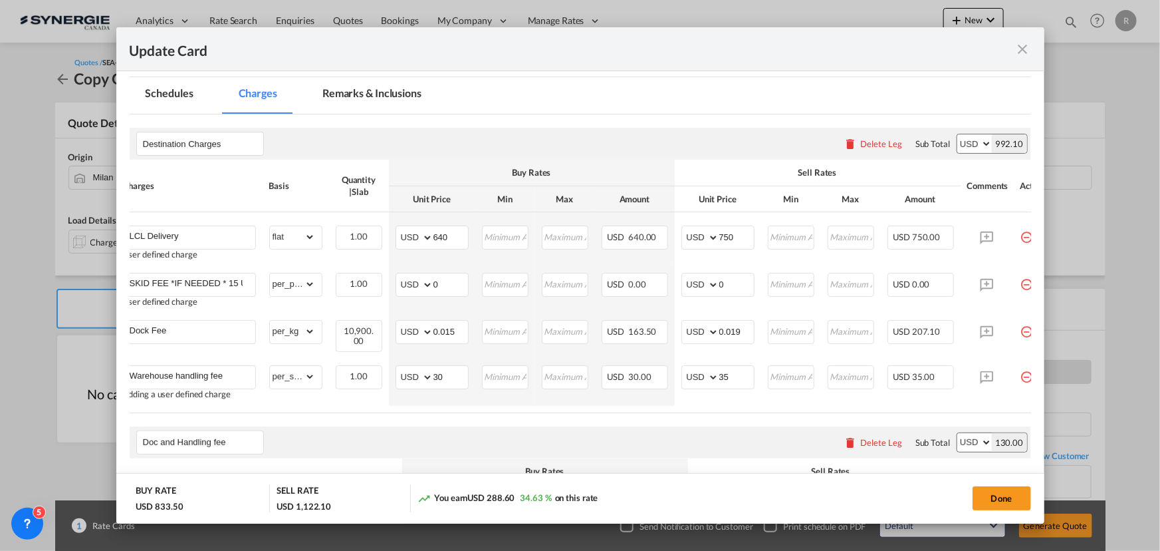
scroll to position [0, 49]
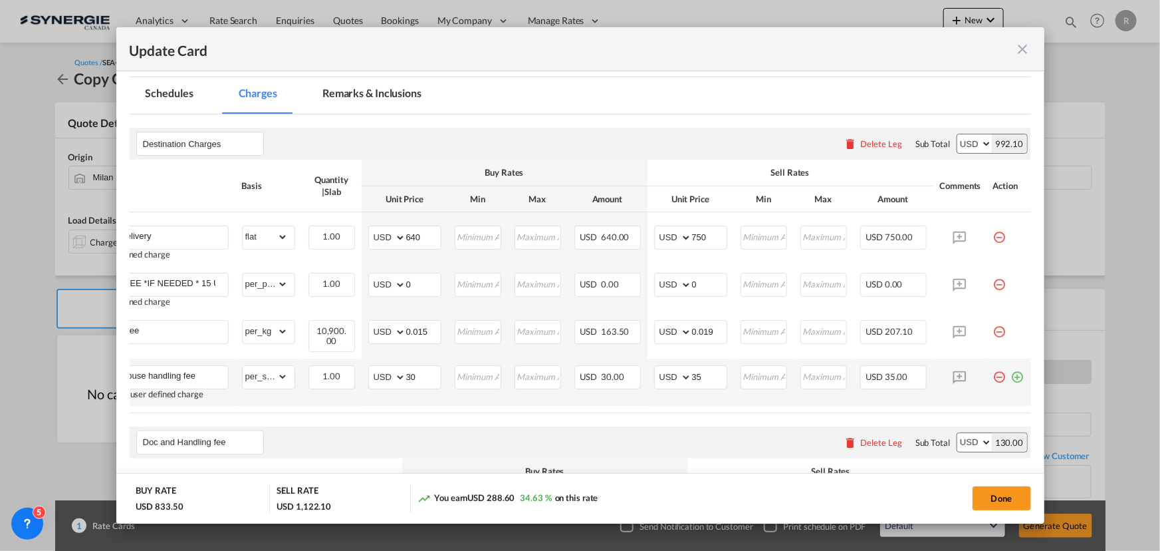
click at [1011, 378] on md-icon "icon-plus-circle-outline green-400-fg" at bounding box center [1017, 371] width 13 height 13
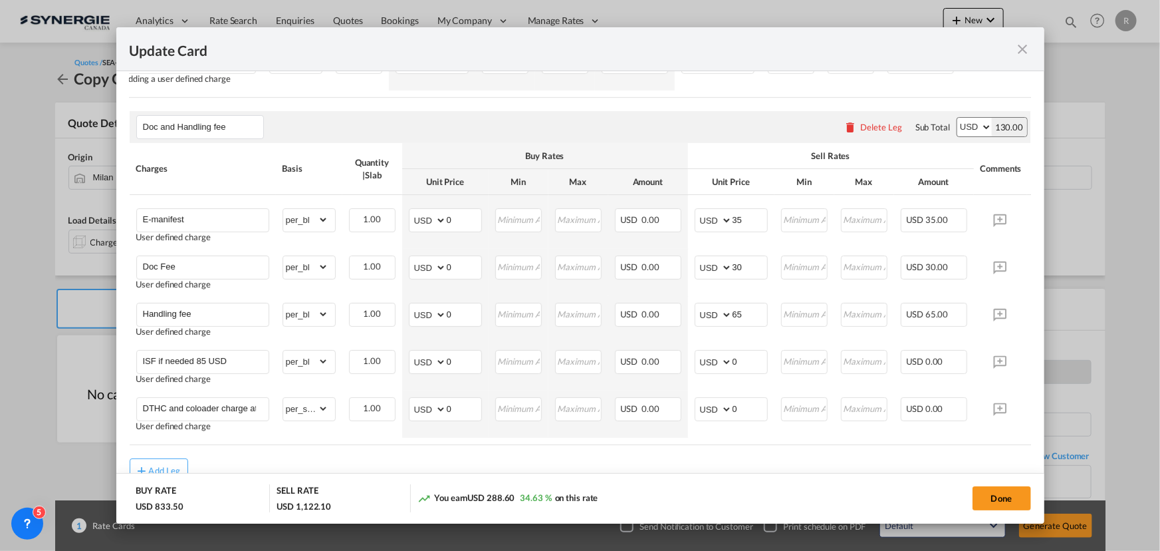
scroll to position [722, 0]
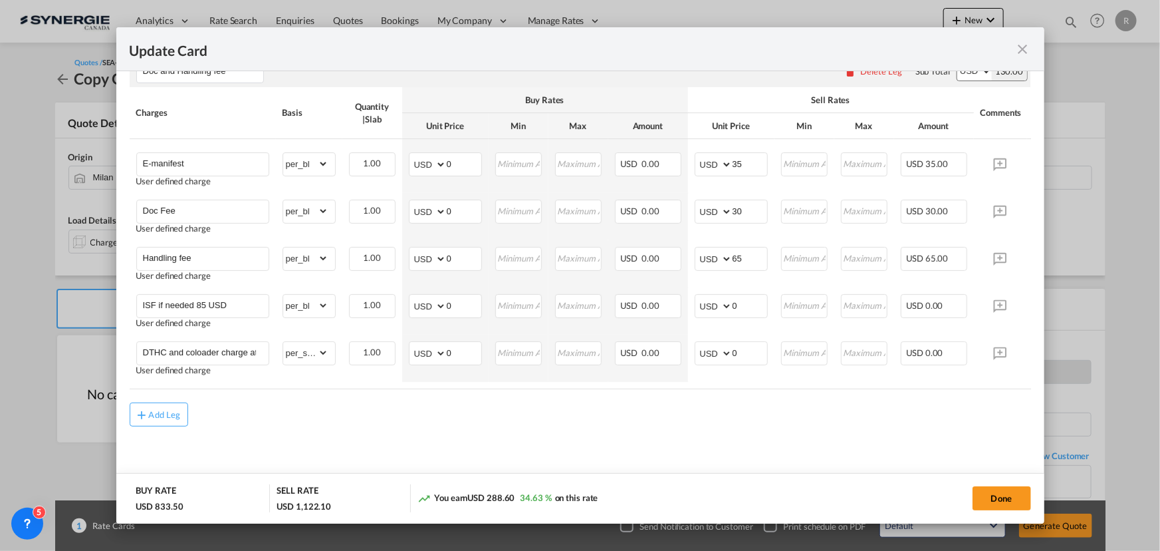
type input "LWS DTHC if any at cost"
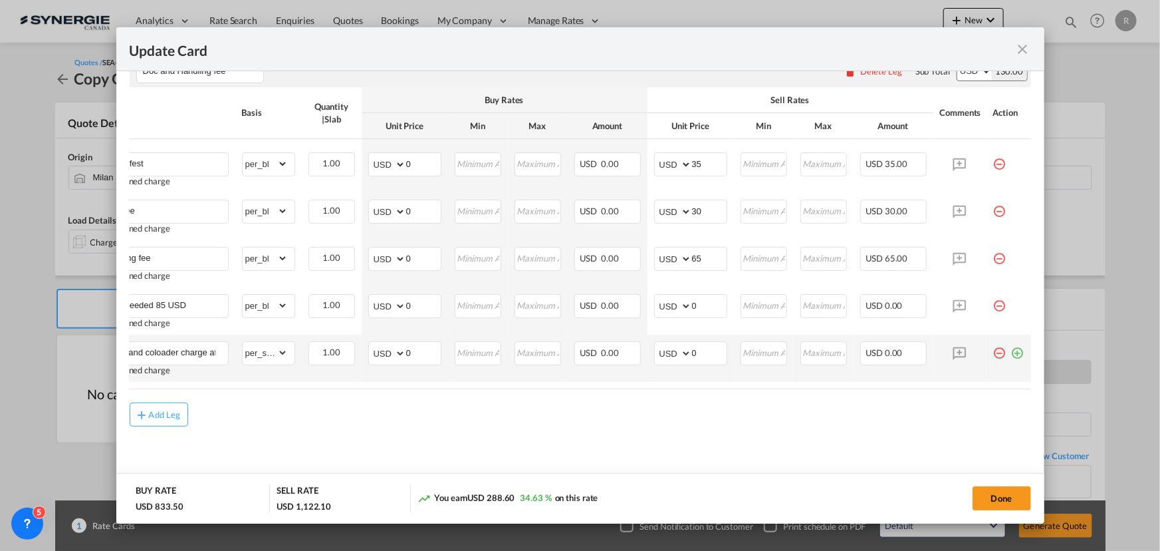
click at [993, 351] on md-icon "icon-minus-circle-outline red-400-fg pt-7" at bounding box center [999, 347] width 13 height 13
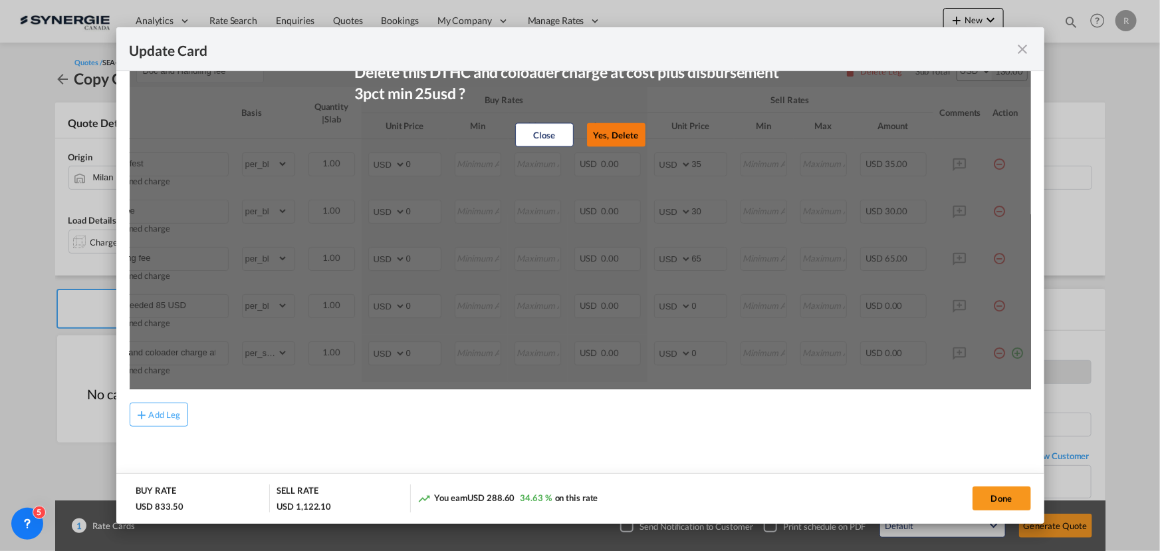
click at [607, 137] on button "Yes, Delete" at bounding box center [616, 135] width 59 height 24
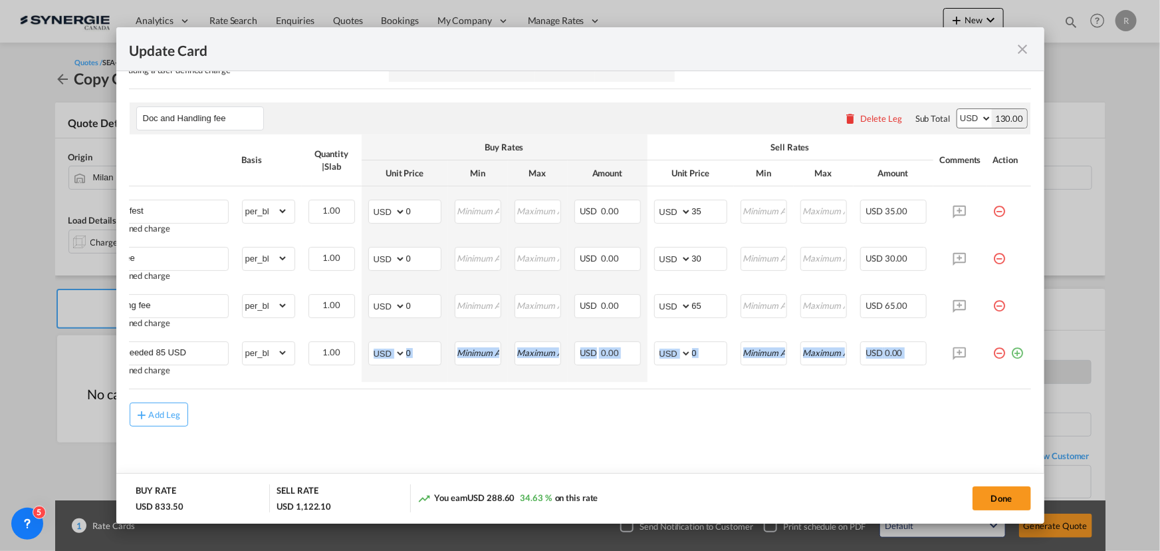
drag, startPoint x: 439, startPoint y: 391, endPoint x: 332, endPoint y: 384, distance: 107.3
click at [332, 384] on air-lcl-rate-modification "Destination Charges Please enter leg name Leg Name Already Exists Delete Leg Su…" at bounding box center [581, 84] width 902 height 683
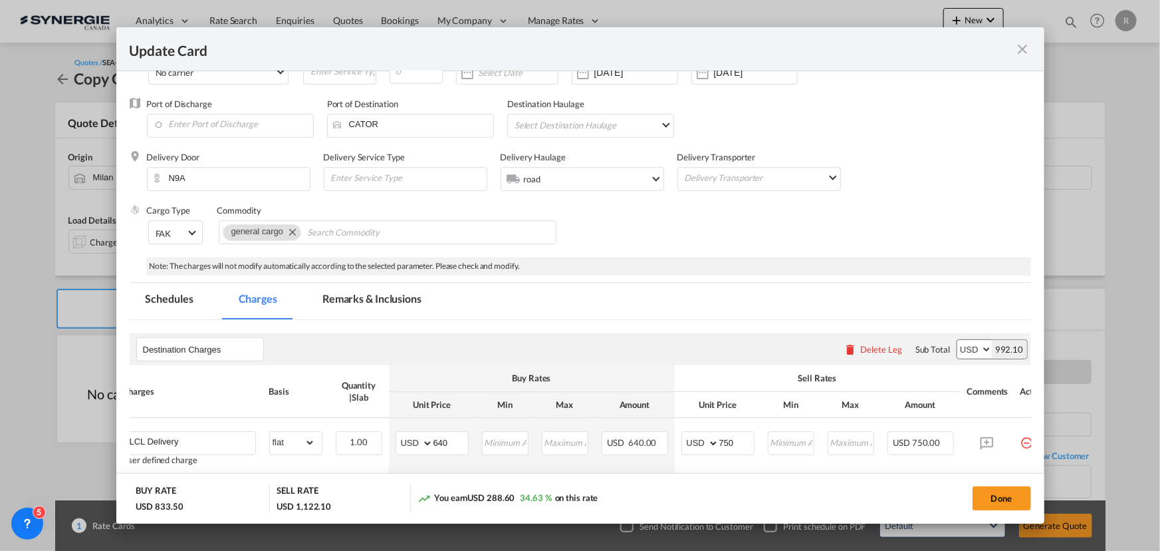
scroll to position [0, 0]
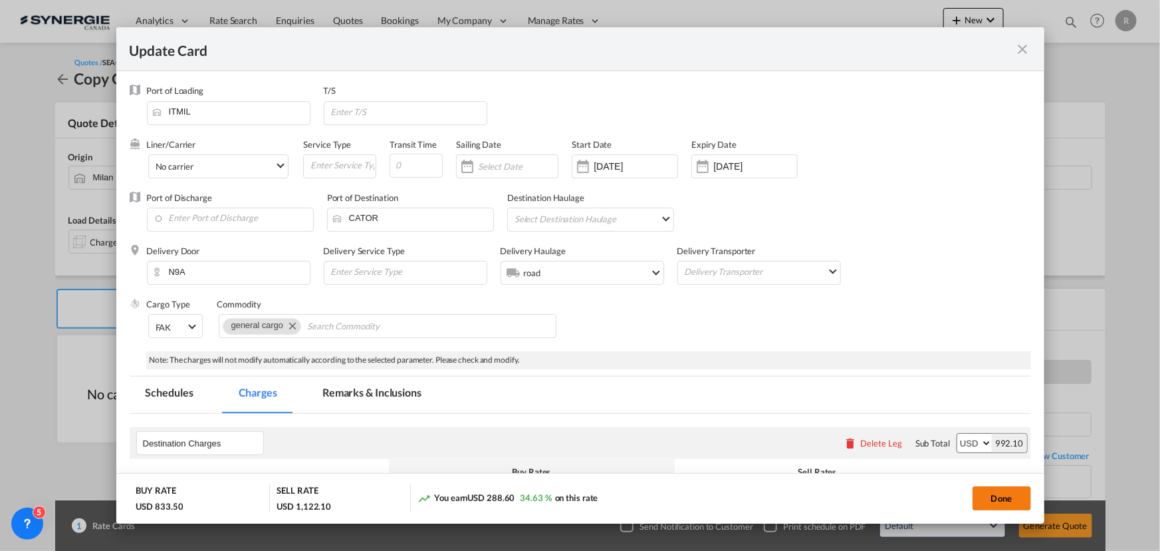
click at [1003, 497] on button "Done" at bounding box center [1002, 498] width 59 height 24
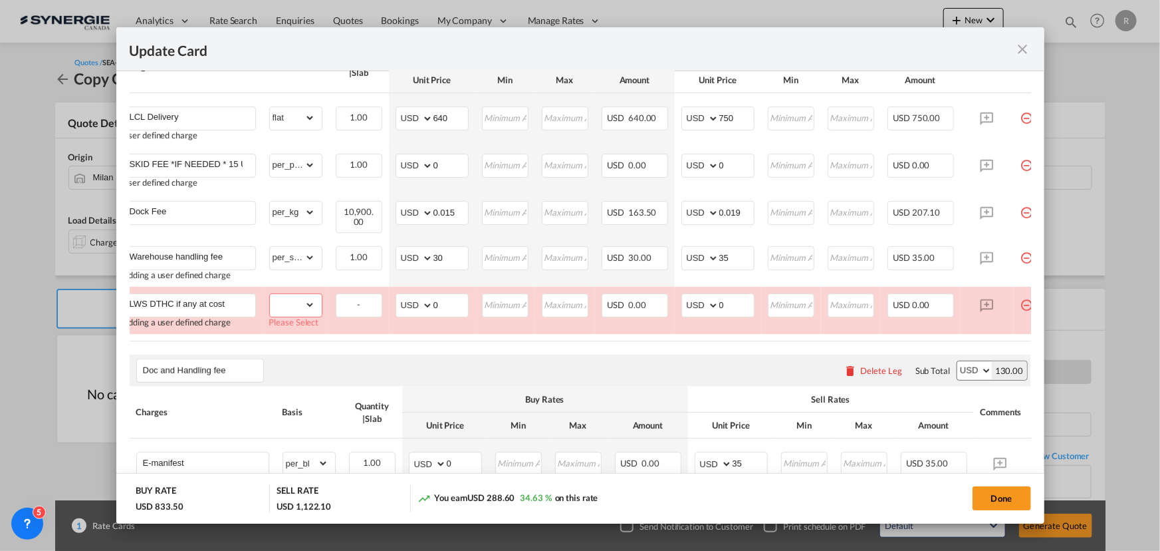
scroll to position [426, 0]
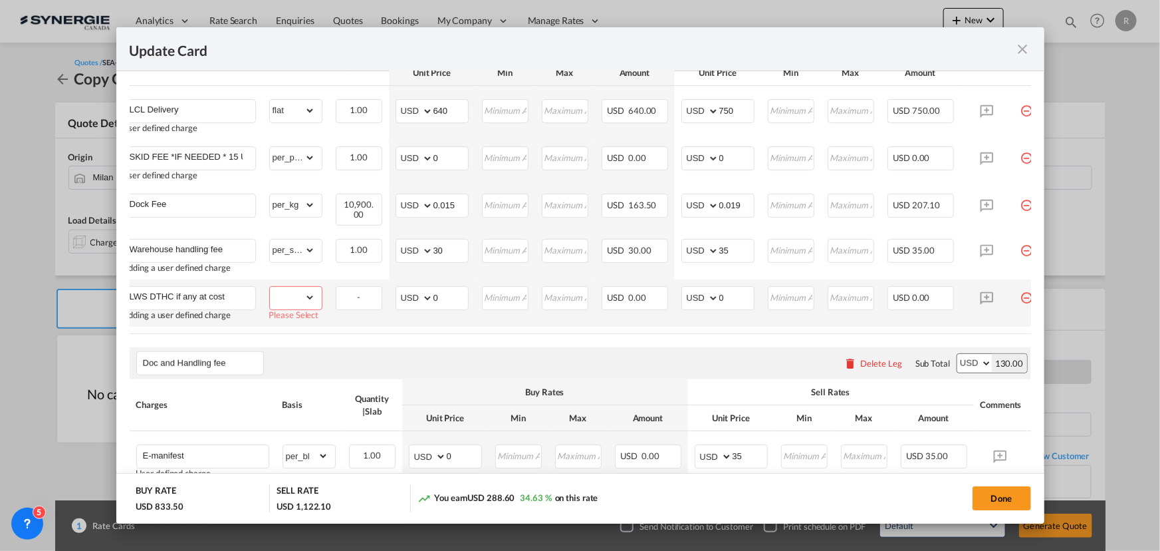
click at [300, 303] on select "gross_weight volumetric_weight per_shipment per_bl per_km per_hawb per_kg flat …" at bounding box center [292, 297] width 45 height 21
select select "per_shipment"
click at [270, 287] on select "gross_weight volumetric_weight per_shipment per_bl per_km per_hawb per_kg flat …" at bounding box center [292, 297] width 45 height 21
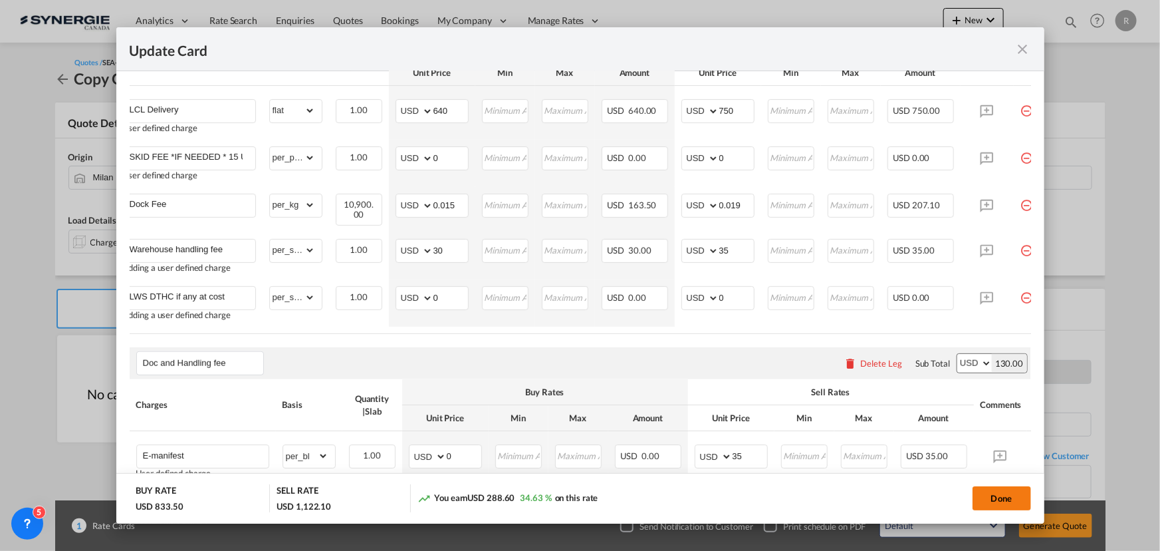
click at [1005, 496] on button "Done" at bounding box center [1002, 498] width 59 height 24
type input "[DATE]"
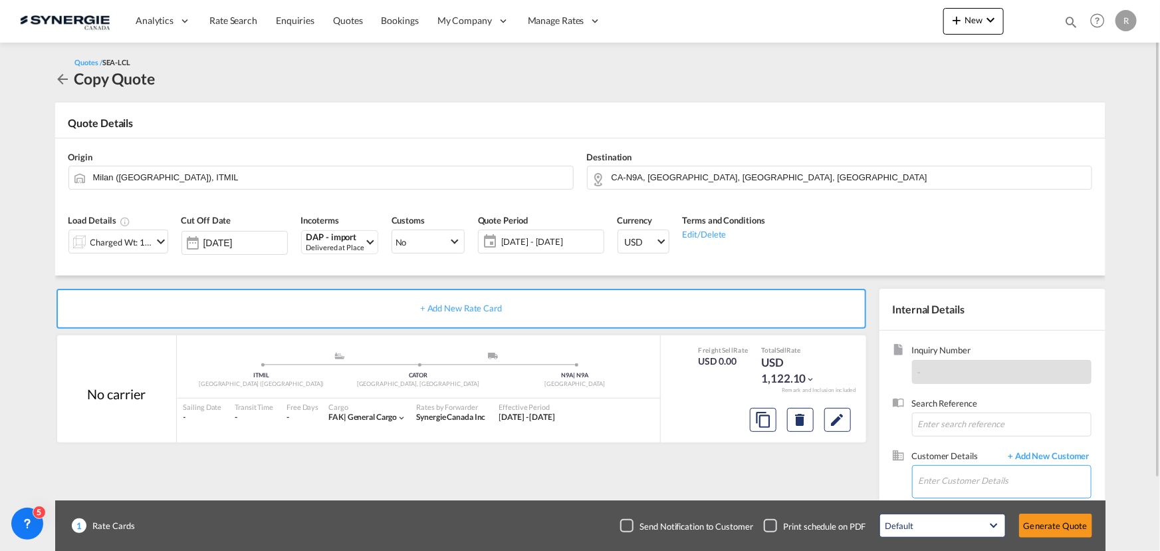
click at [977, 480] on input "Enter Customer Details" at bounding box center [1005, 480] width 172 height 30
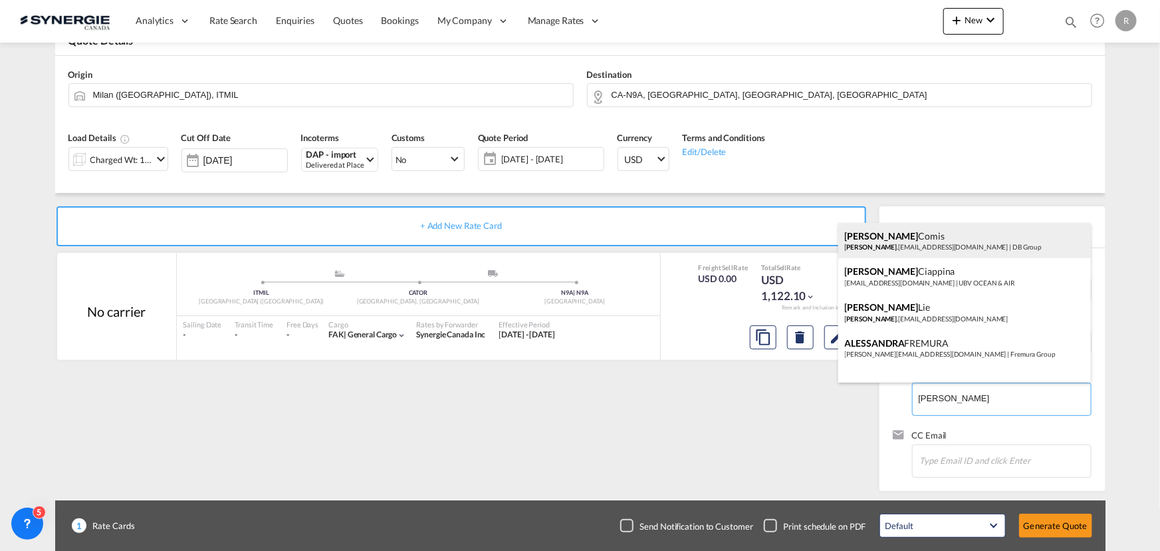
click at [954, 246] on div "[PERSON_NAME] .[EMAIL_ADDRESS][DOMAIN_NAME] | DB Group" at bounding box center [965, 241] width 253 height 36
type input "DB Group, [PERSON_NAME], [PERSON_NAME][EMAIL_ADDRESS][DOMAIN_NAME]"
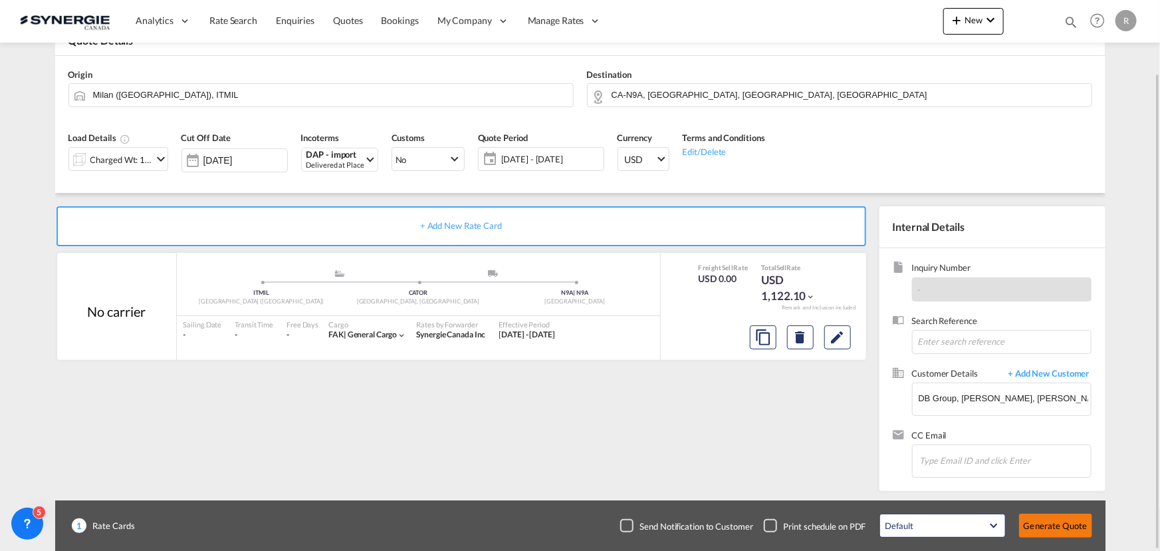
click at [1055, 529] on button "Generate Quote" at bounding box center [1055, 525] width 73 height 24
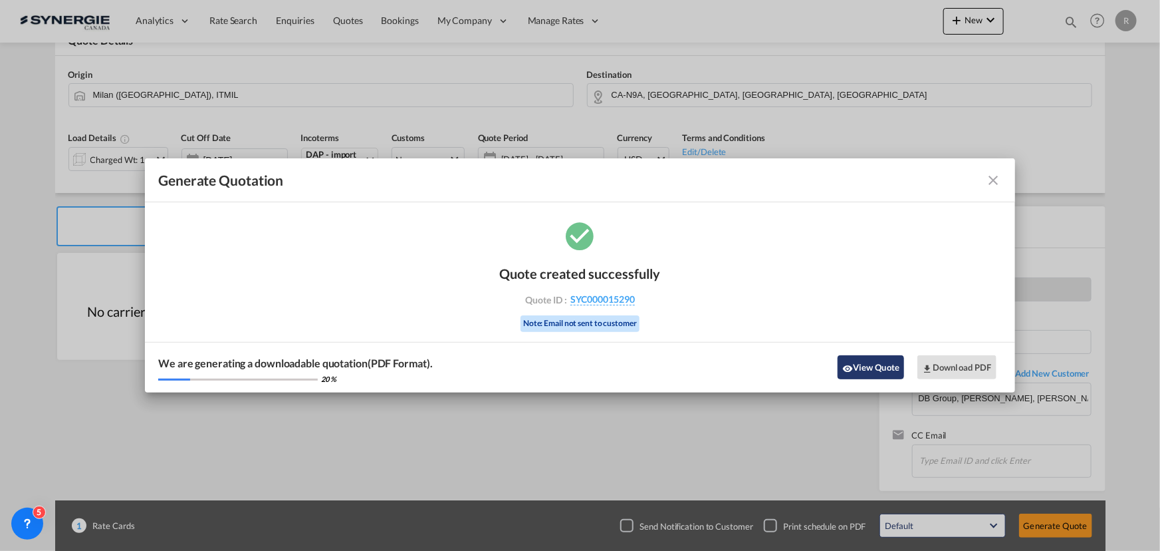
click at [874, 369] on button "View Quote" at bounding box center [871, 367] width 66 height 24
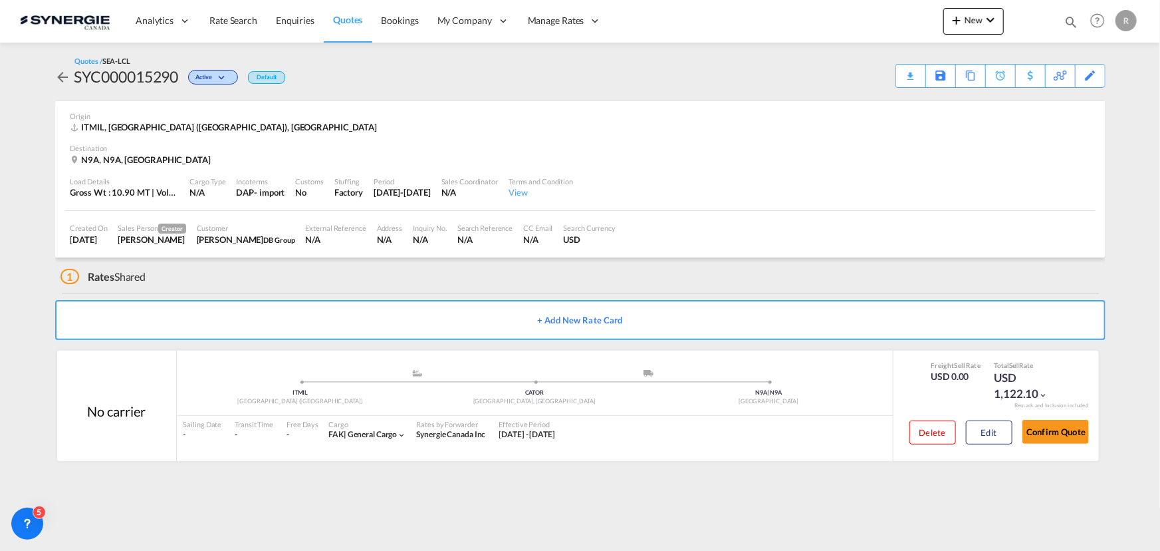
click at [0, 0] on div "Download Quote" at bounding box center [0, 0] width 0 height 0
